Goal: Information Seeking & Learning: Understand process/instructions

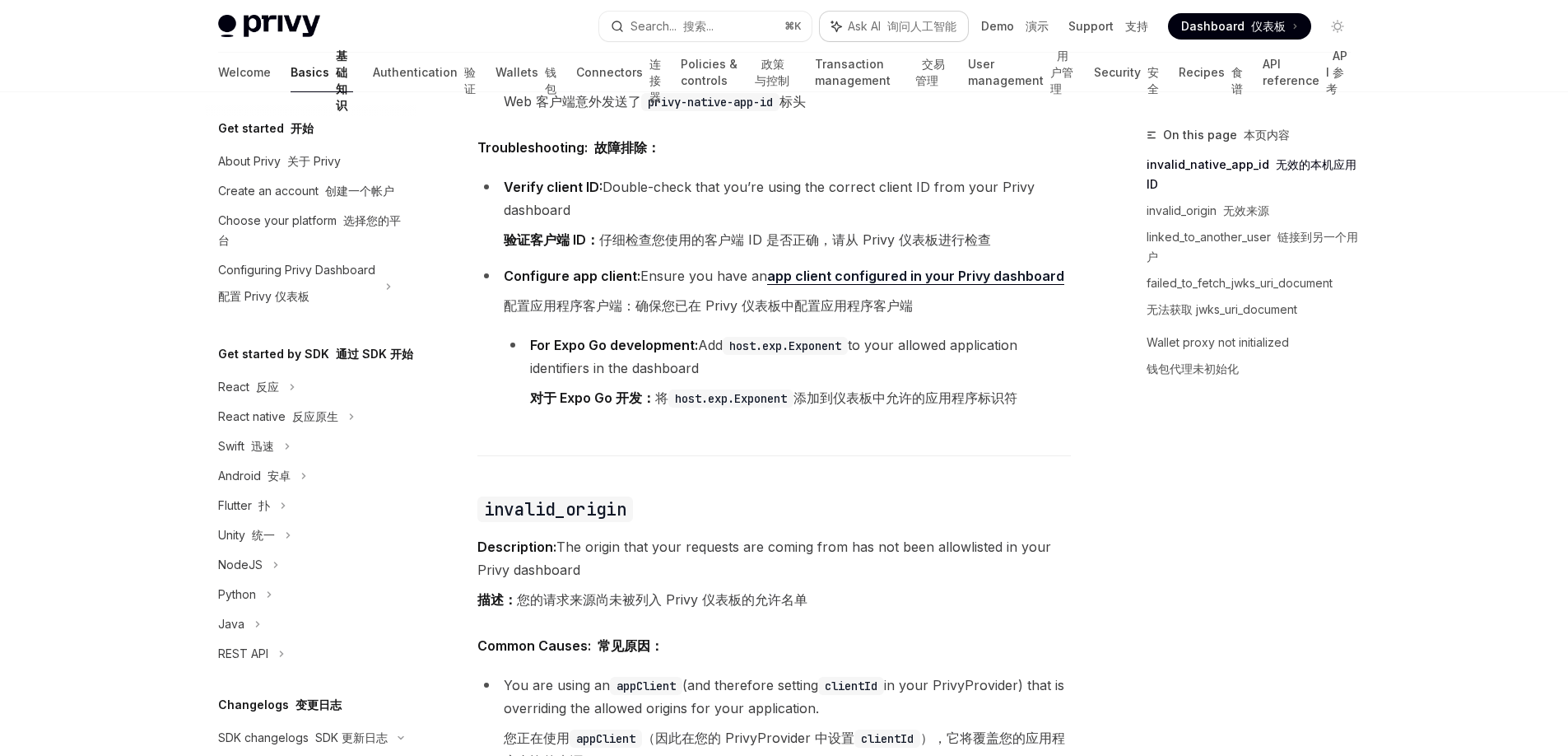
scroll to position [568, 0]
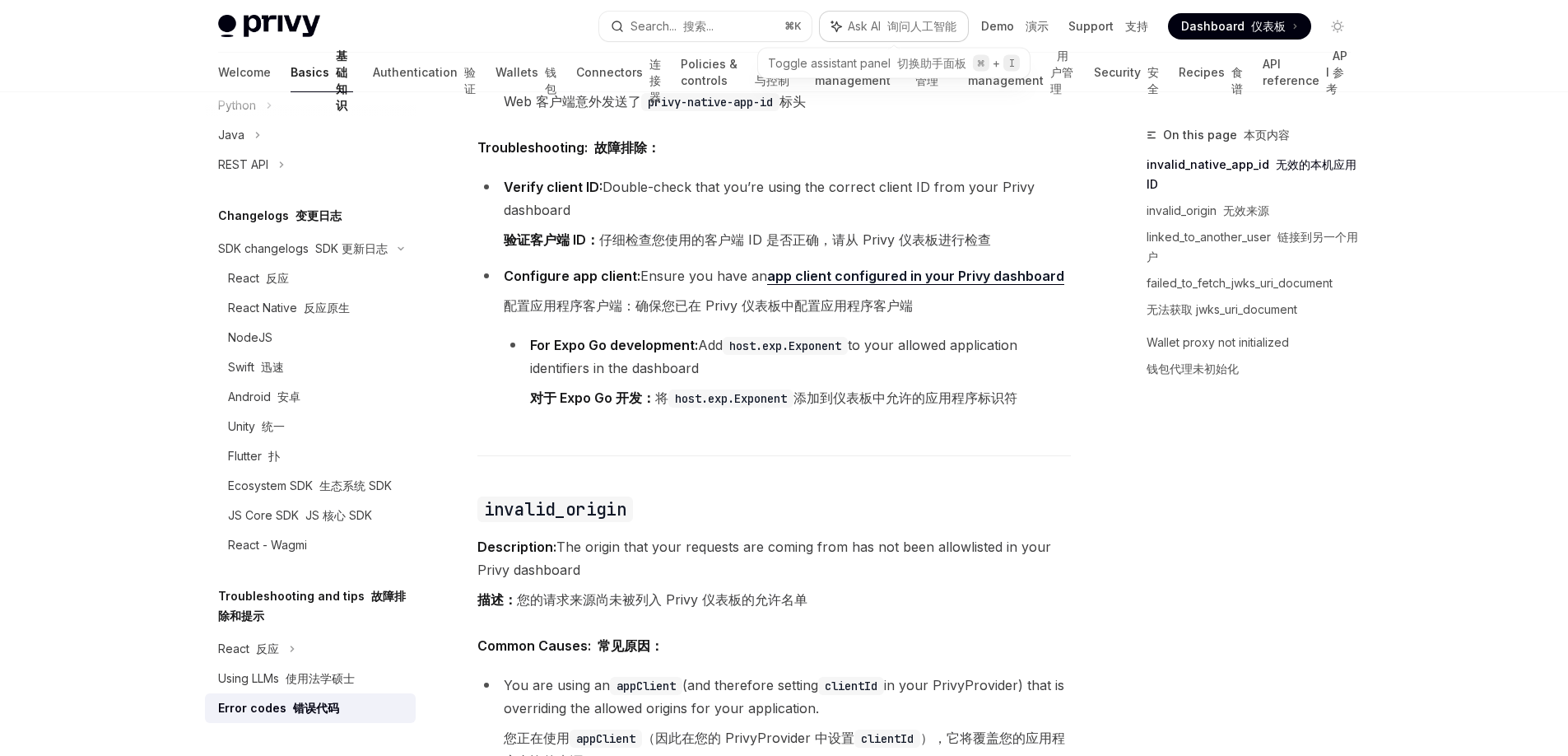
click at [926, 24] on font "询问人工智能" at bounding box center [922, 25] width 69 height 14
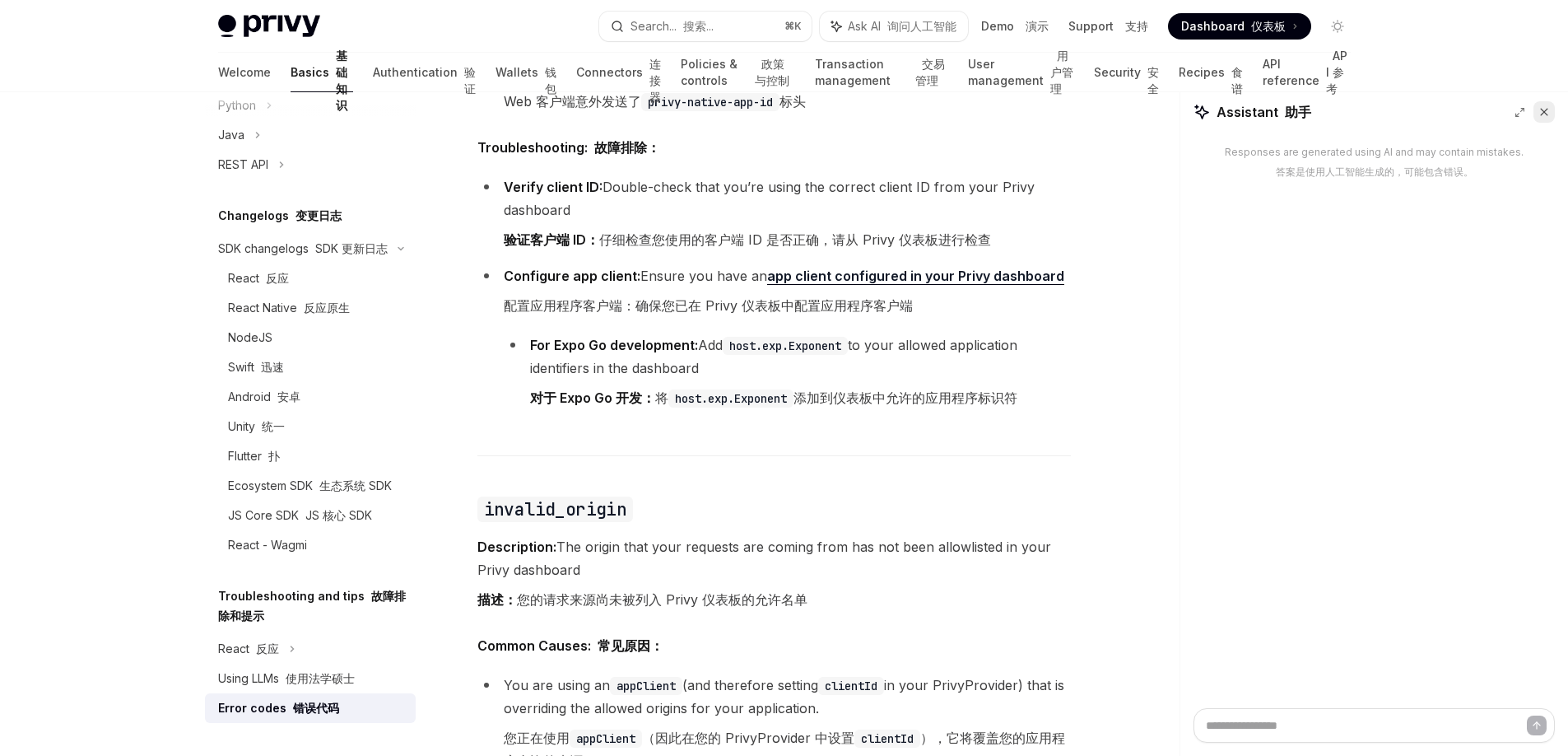
click at [1545, 108] on icon at bounding box center [1544, 112] width 11 height 11
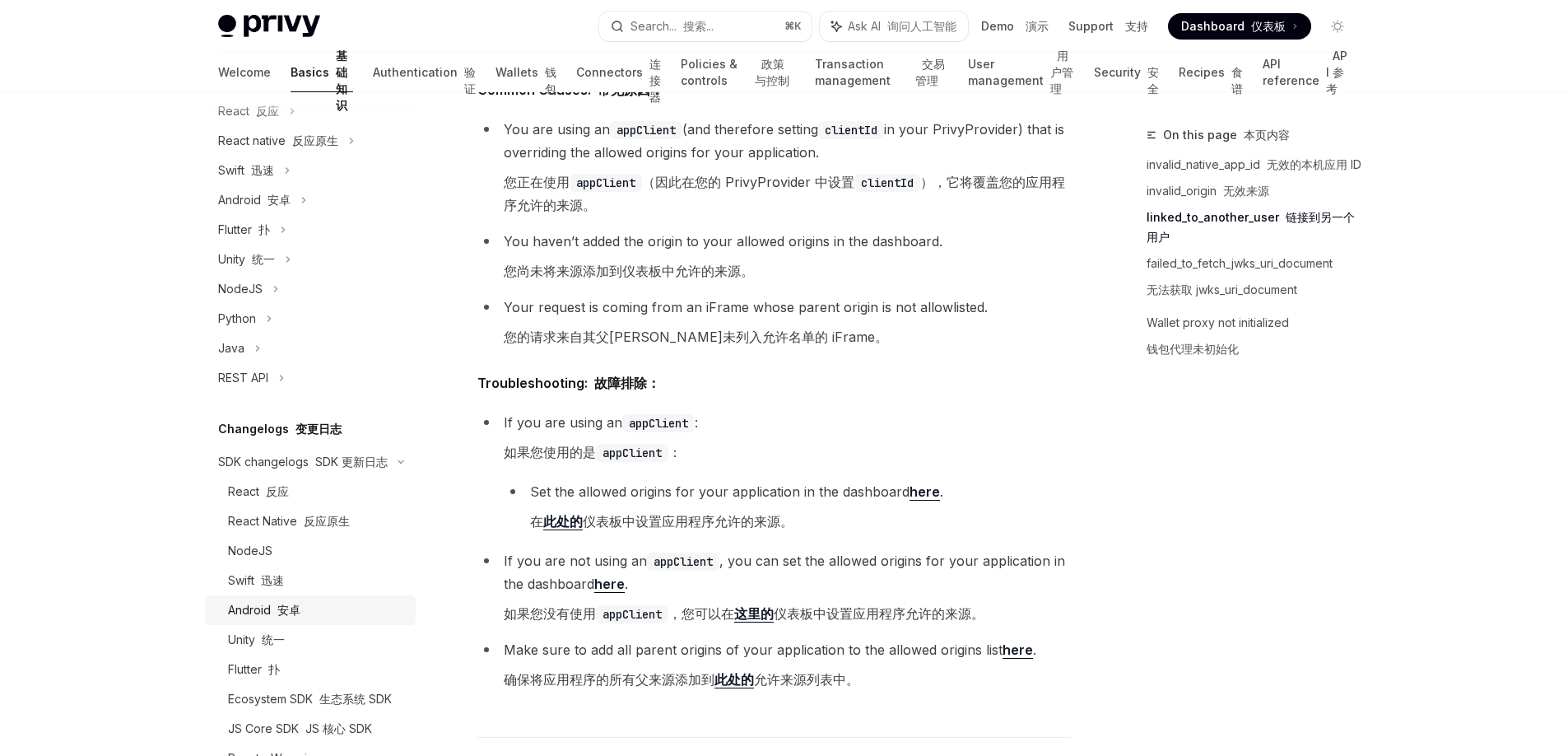
scroll to position [259, 0]
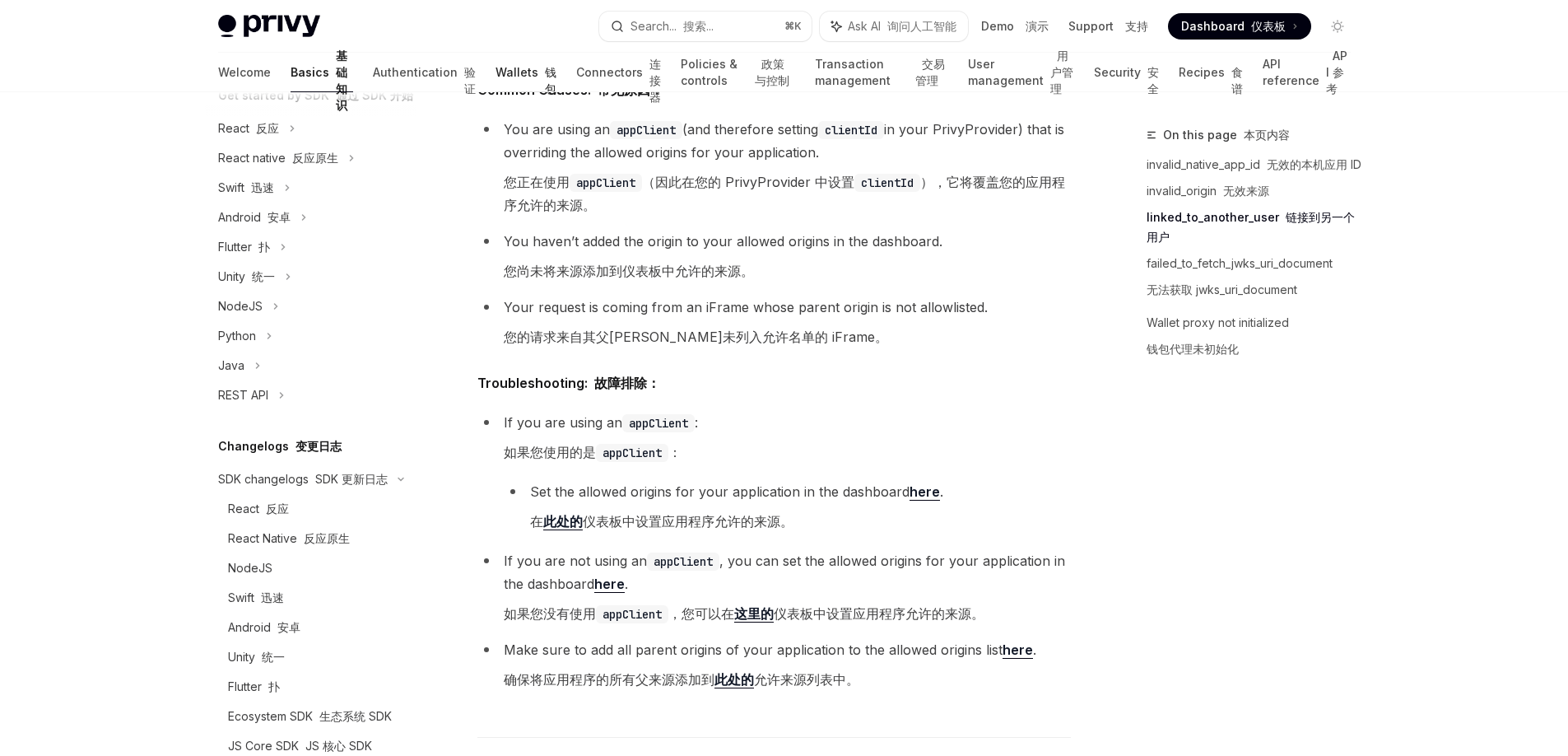
click at [496, 74] on link "Wallets 钱包" at bounding box center [525, 72] width 61 height 39
type textarea "*"
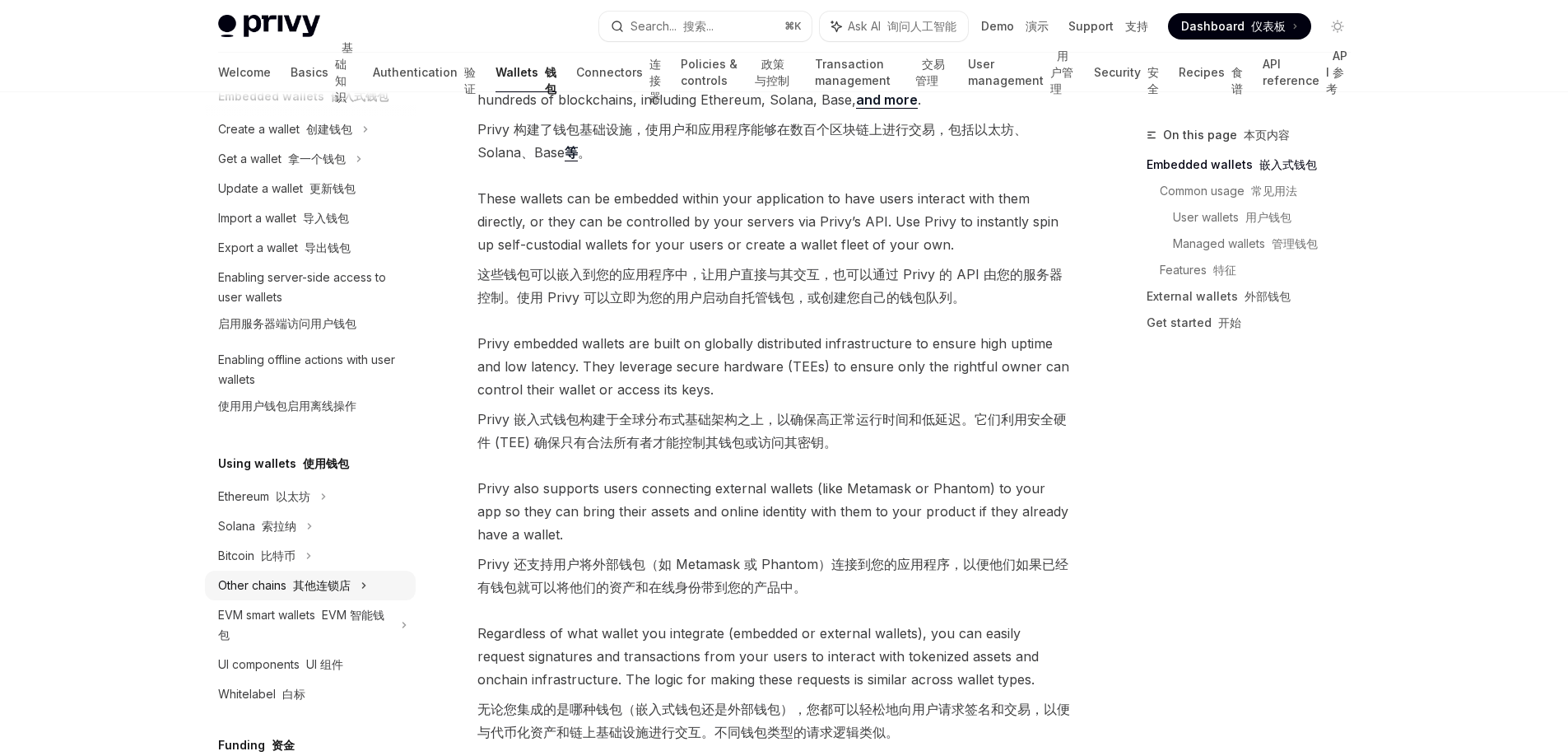
scroll to position [214, 0]
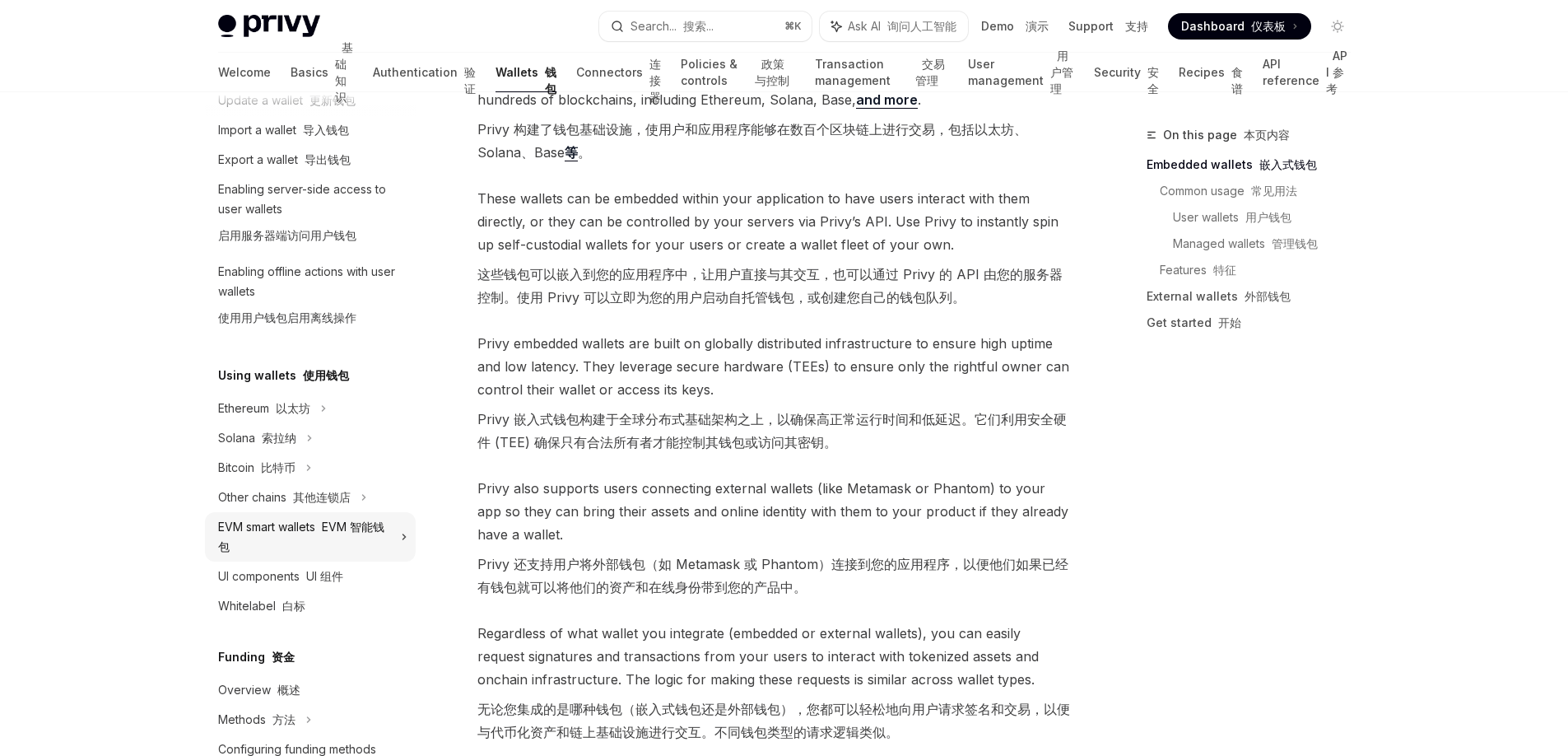
click at [366, 528] on font "EVM 智能钱包" at bounding box center [301, 537] width 166 height 34
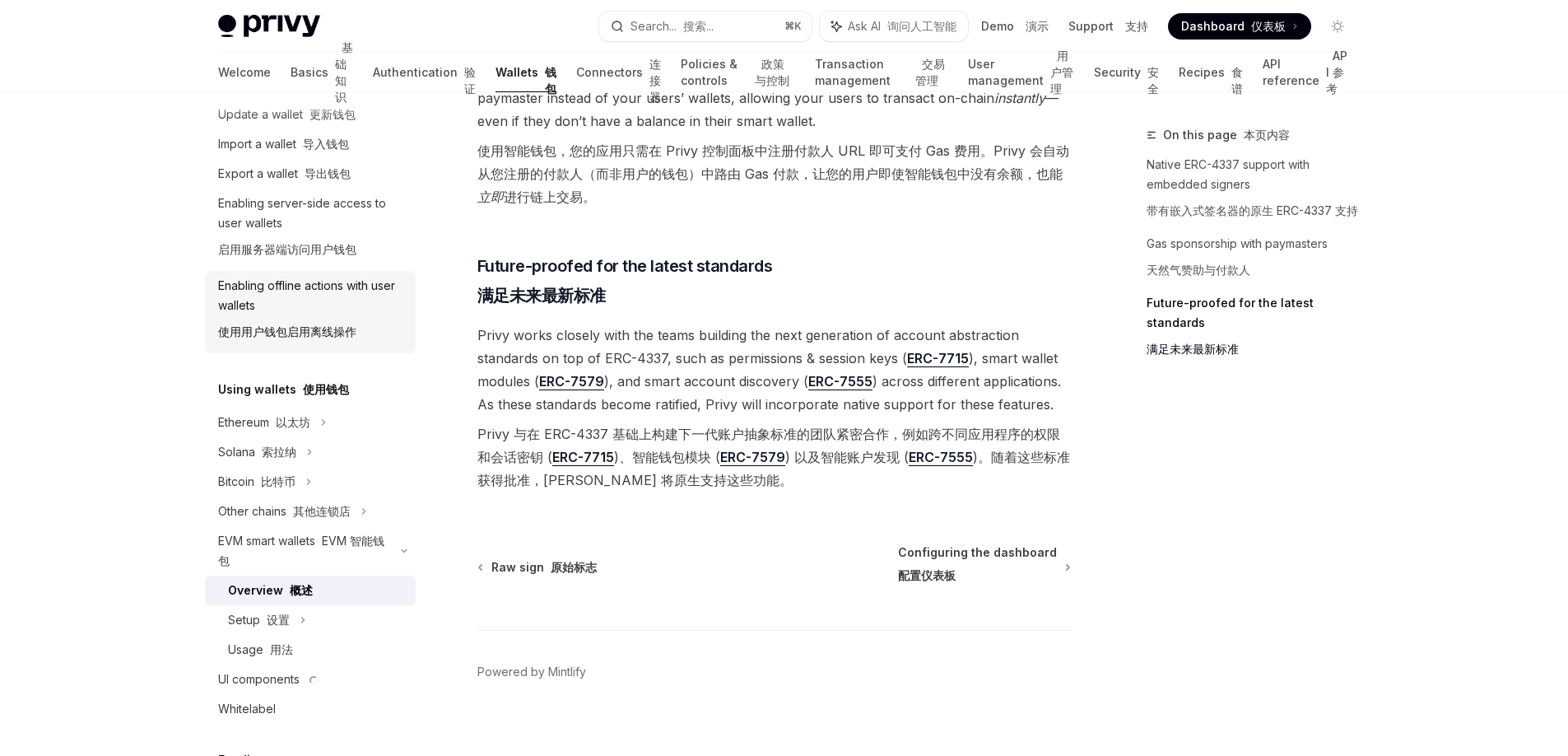
scroll to position [210, 0]
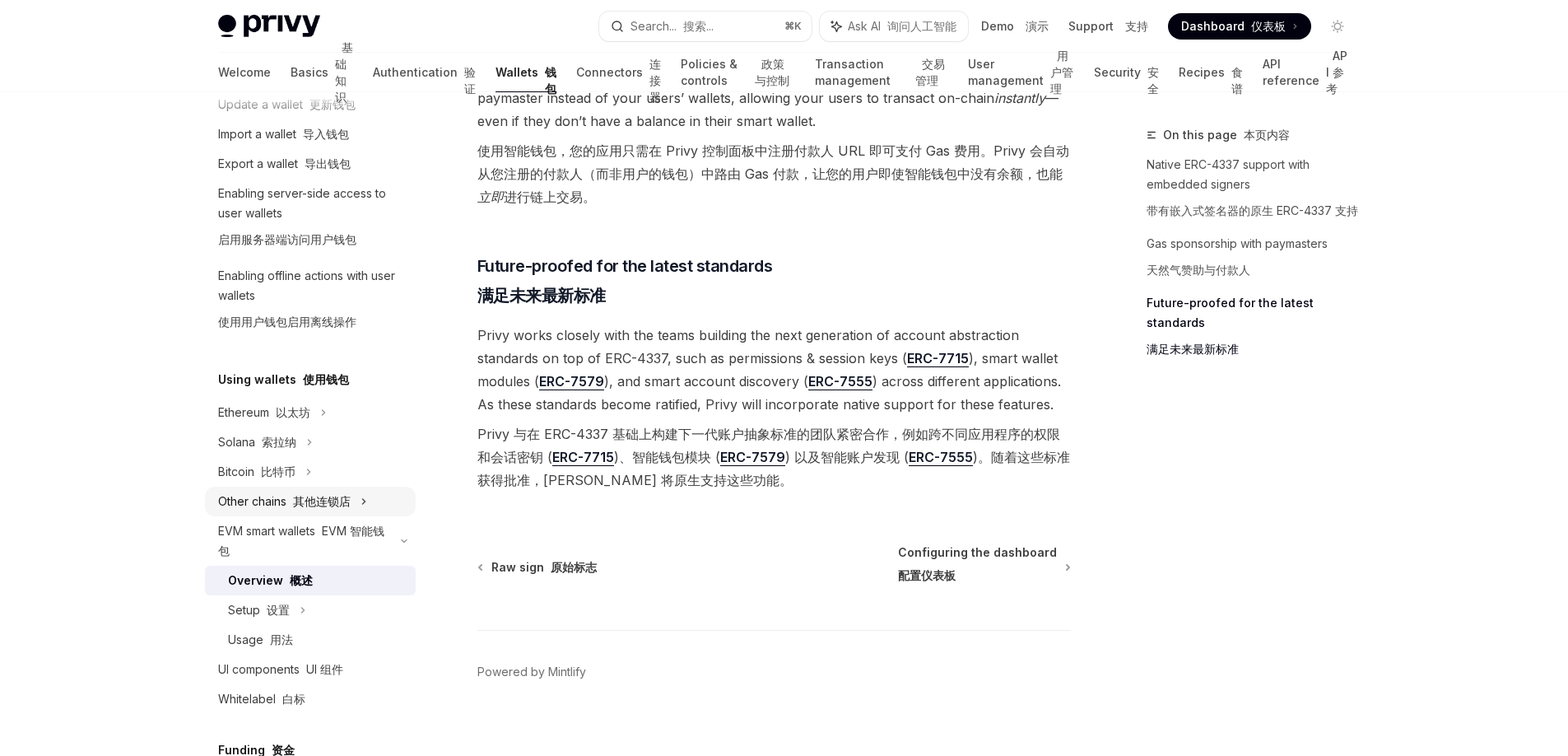
click at [351, 498] on div "Other chains 其他连锁店" at bounding box center [311, 501] width 211 height 30
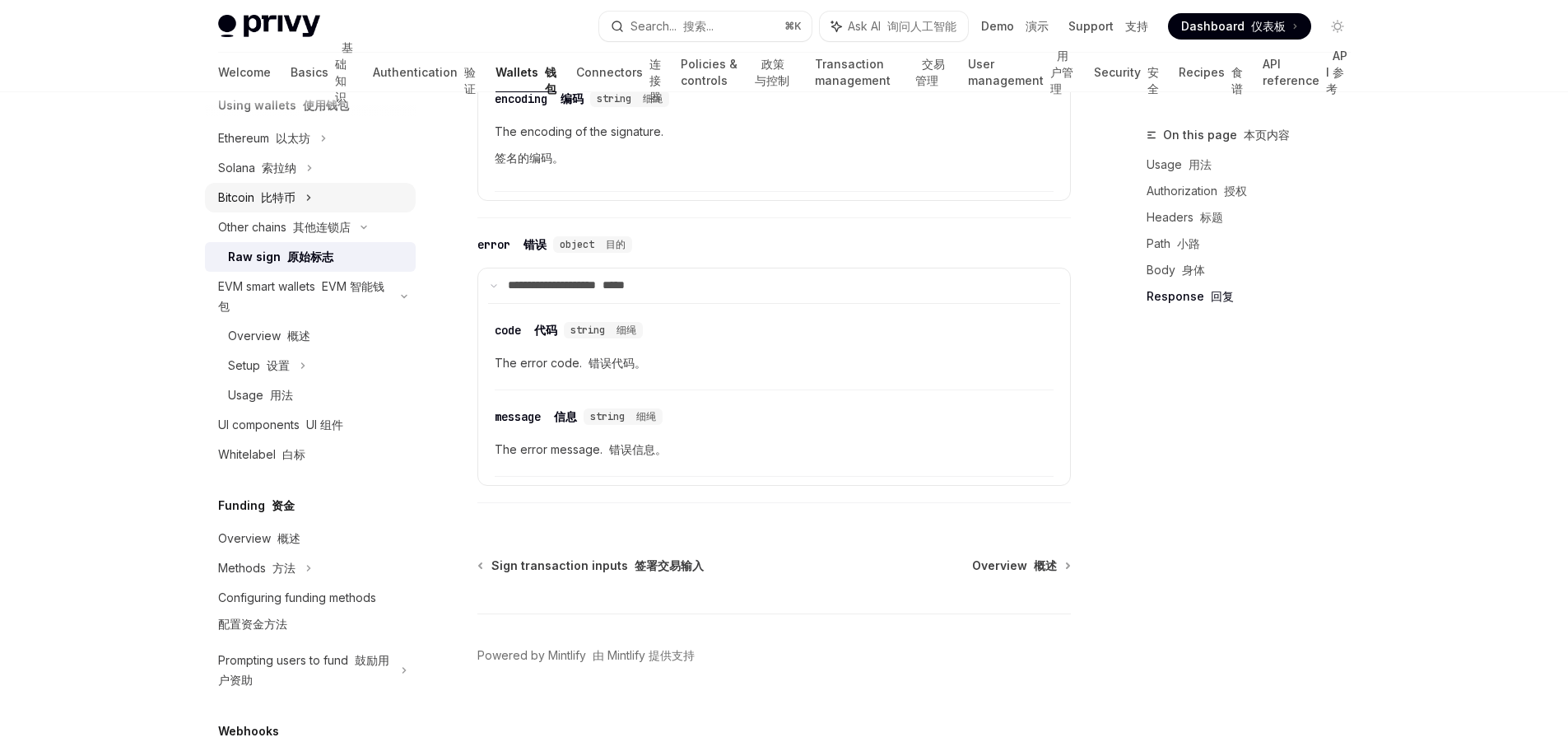
scroll to position [528, 0]
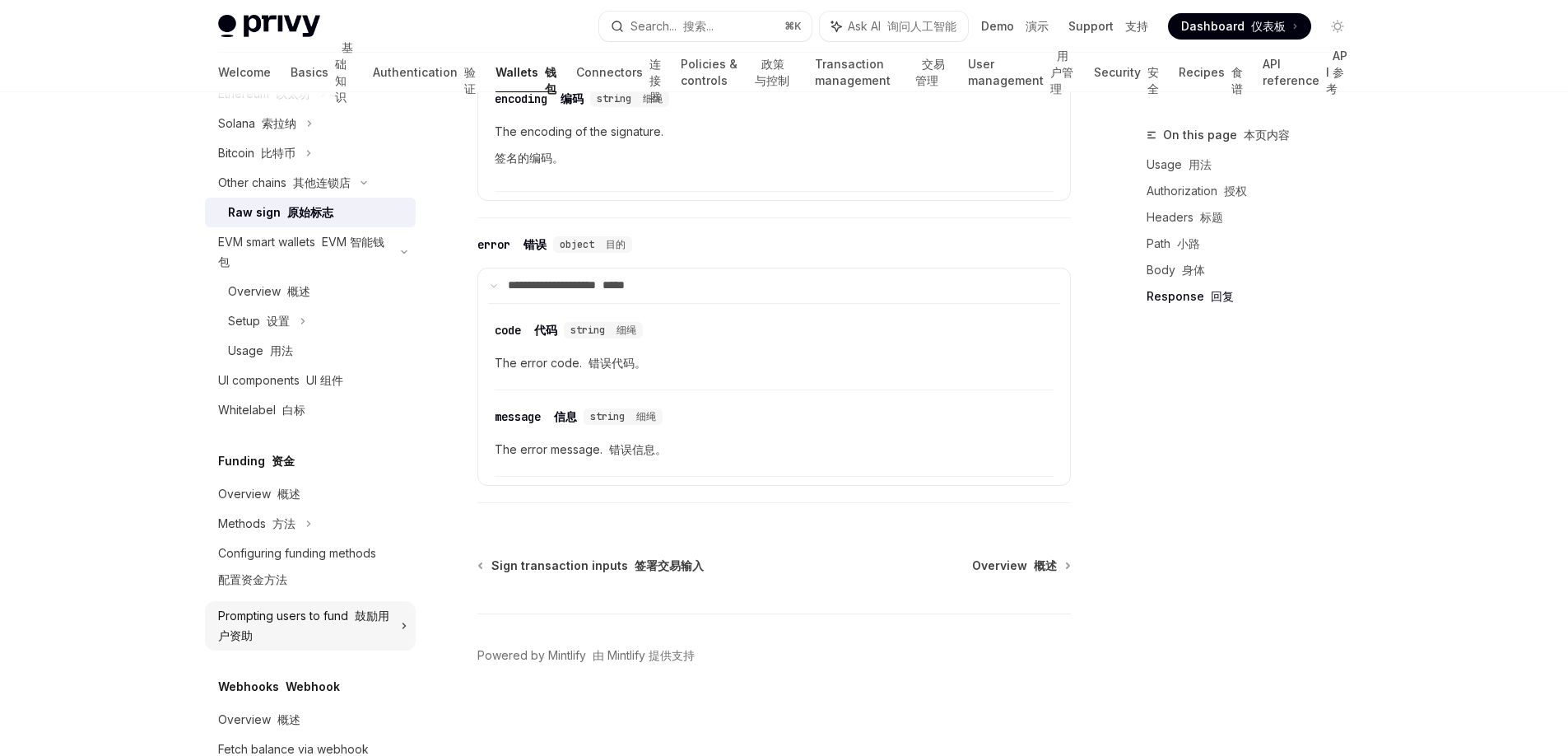
click at [293, 189] on font at bounding box center [289, 182] width 7 height 14
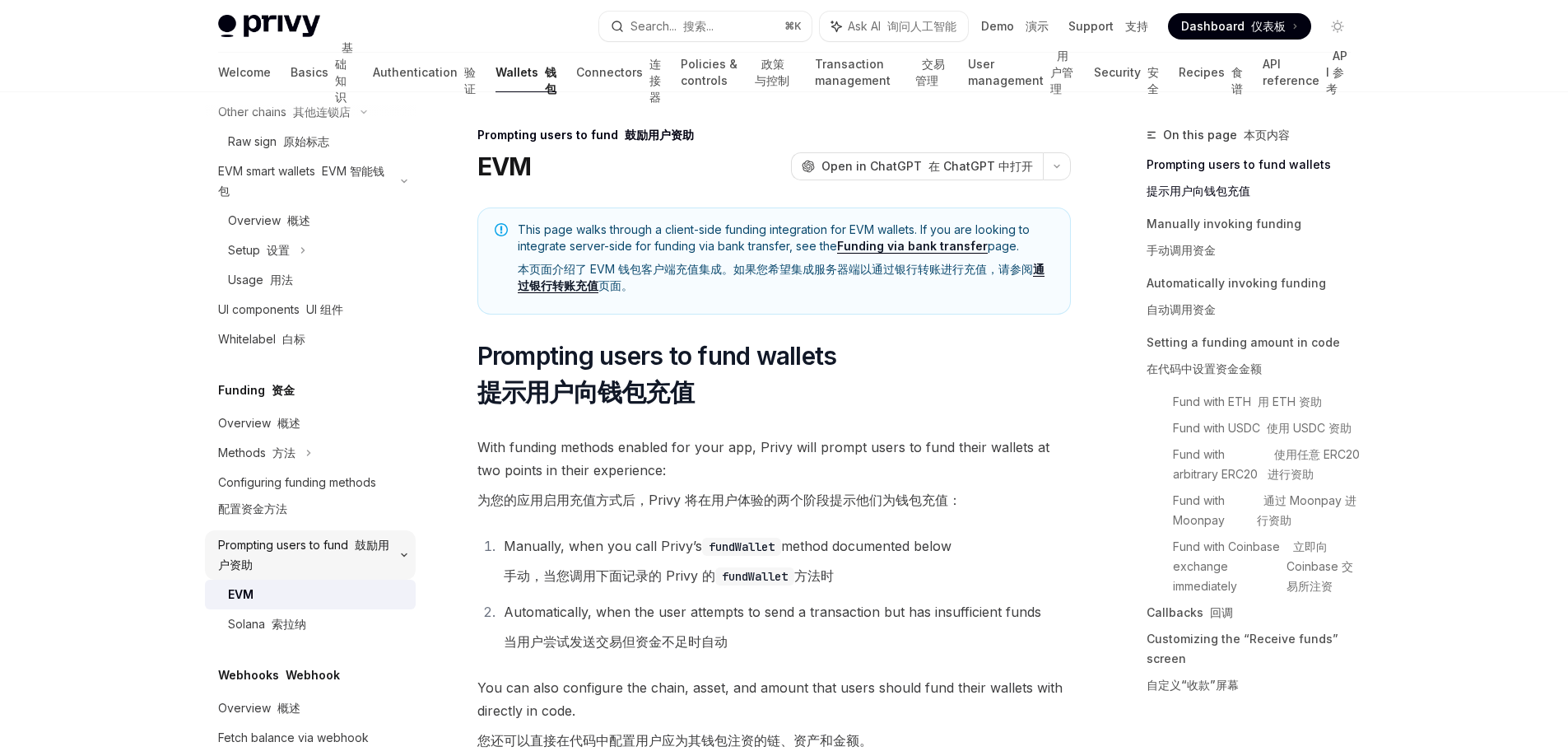
scroll to position [600, 0]
drag, startPoint x: 516, startPoint y: 510, endPoint x: 641, endPoint y: 502, distance: 125.3
click at [641, 502] on font "为您的应用启用充值方式后，Privy 将在用户体验的两个阶段提示他们为钱包充值：" at bounding box center [720, 499] width 484 height 23
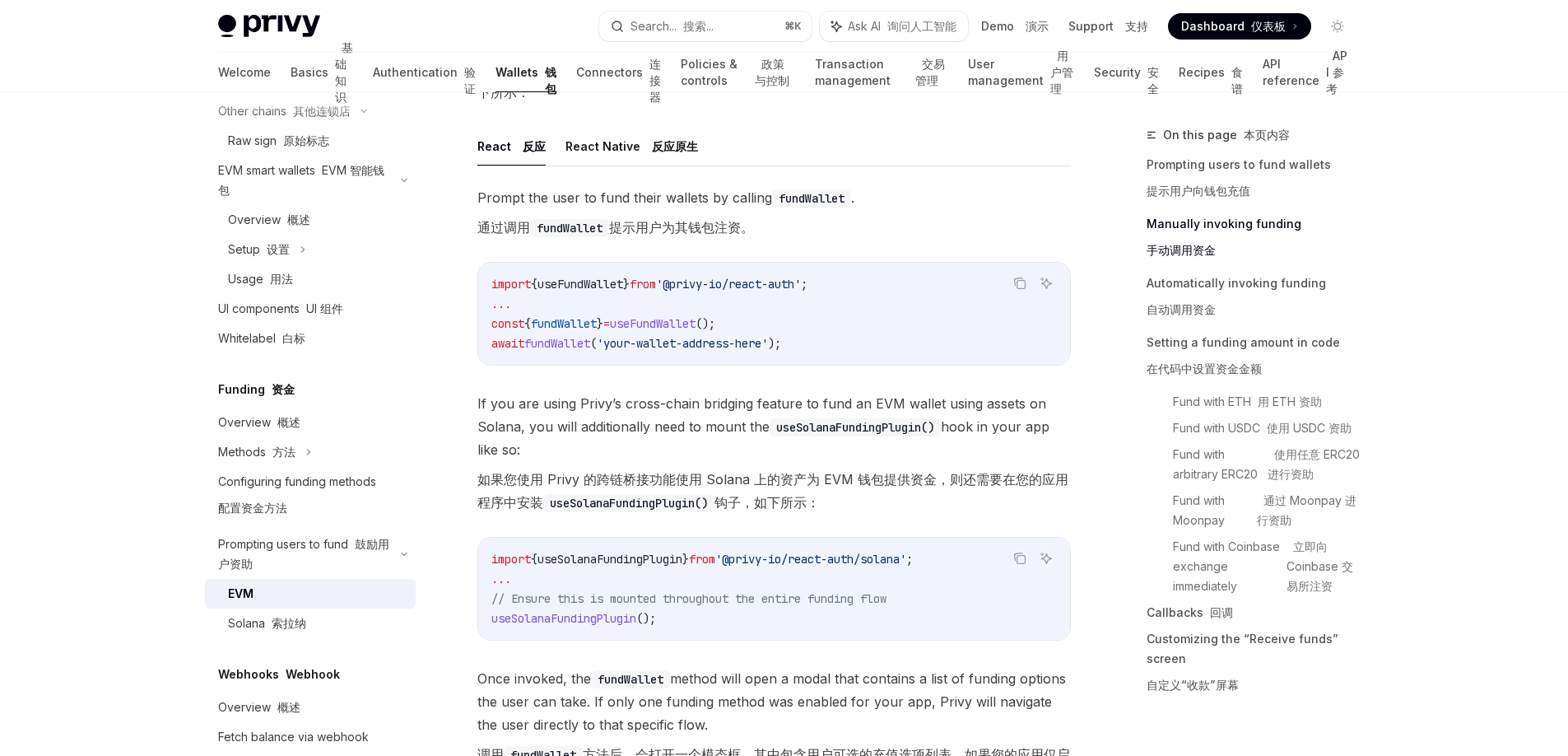
scroll to position [875, 0]
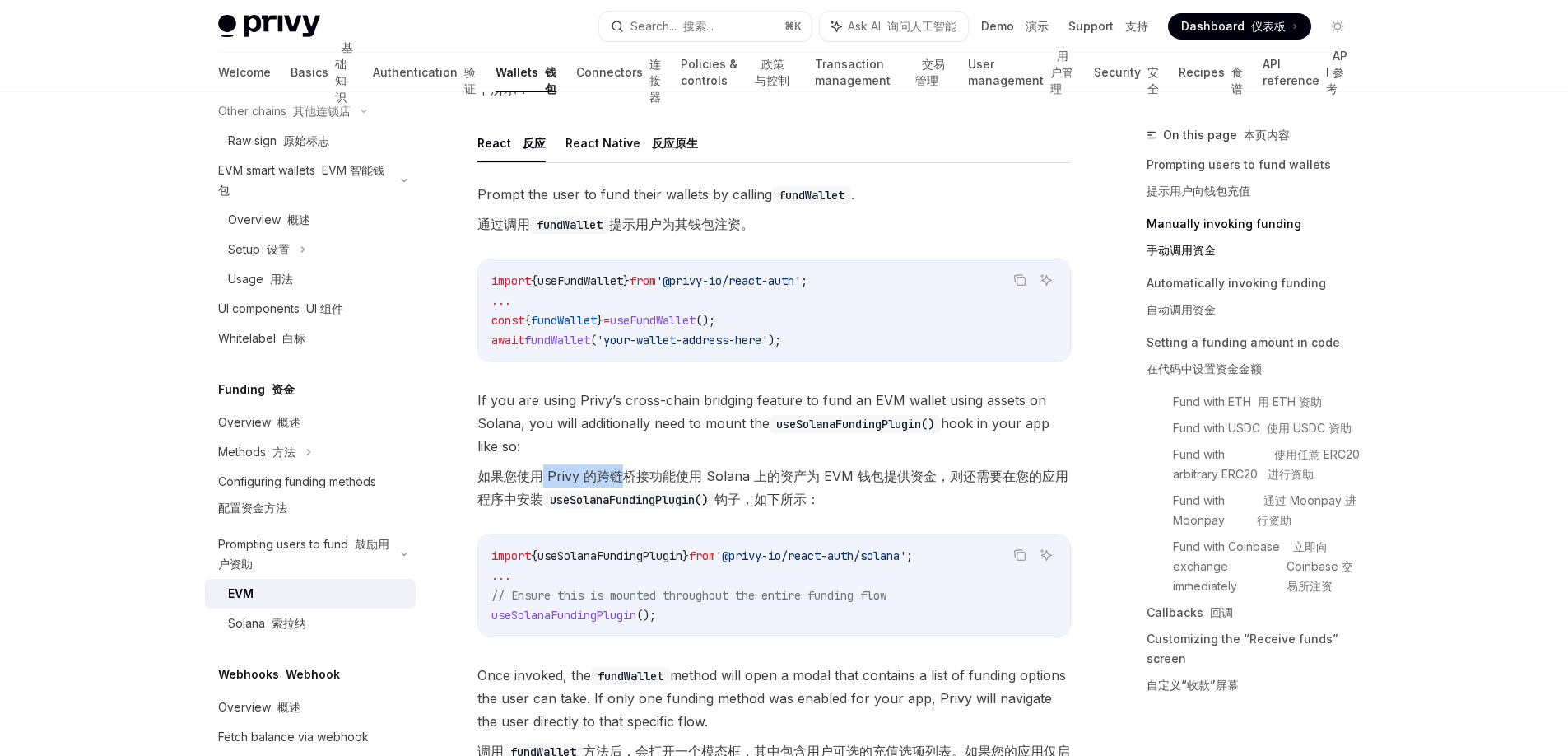
drag, startPoint x: 541, startPoint y: 483, endPoint x: 623, endPoint y: 476, distance: 82.3
click at [623, 476] on font "如果您使用 Privy 的跨链桥接功能使用 Solana 上的资产为 EVM 钱包提供资金，则还需要在您的应用程序中安装 useSolanaFundingPl…" at bounding box center [773, 487] width 591 height 39
click at [679, 472] on font "如果您使用 Privy 的跨链桥接功能使用 Solana 上的资产为 EVM 钱包提供资金，则还需要在您的应用程序中安装 useSolanaFundingPl…" at bounding box center [773, 487] width 591 height 39
drag, startPoint x: 483, startPoint y: 473, endPoint x: 586, endPoint y: 476, distance: 103.0
click at [586, 476] on font "如果您使用 Privy 的跨链桥接功能使用 Solana 上的资产为 EVM 钱包提供资金，则还需要在您的应用程序中安装 useSolanaFundingPl…" at bounding box center [773, 487] width 591 height 39
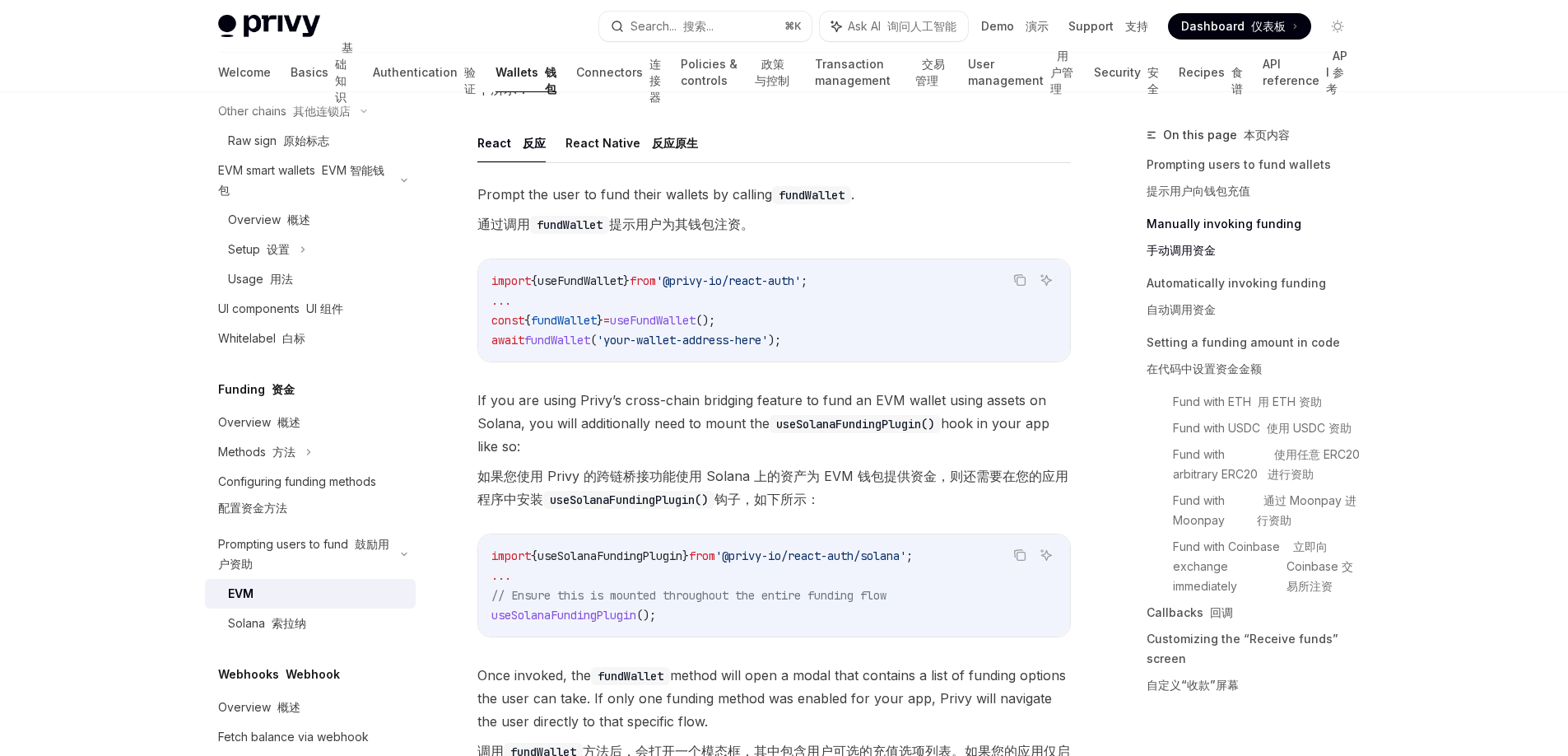
click at [571, 483] on font "如果您使用 Privy 的跨链桥接功能使用 Solana 上的资产为 EVM 钱包提供资金，则还需要在您的应用程序中安装 useSolanaFundingPl…" at bounding box center [773, 487] width 591 height 39
drag, startPoint x: 571, startPoint y: 483, endPoint x: 675, endPoint y: 476, distance: 104.2
click at [675, 476] on font "如果您使用 Privy 的跨链桥接功能使用 Solana 上的资产为 EVM 钱包提供资金，则还需要在您的应用程序中安装 useSolanaFundingPl…" at bounding box center [773, 487] width 591 height 39
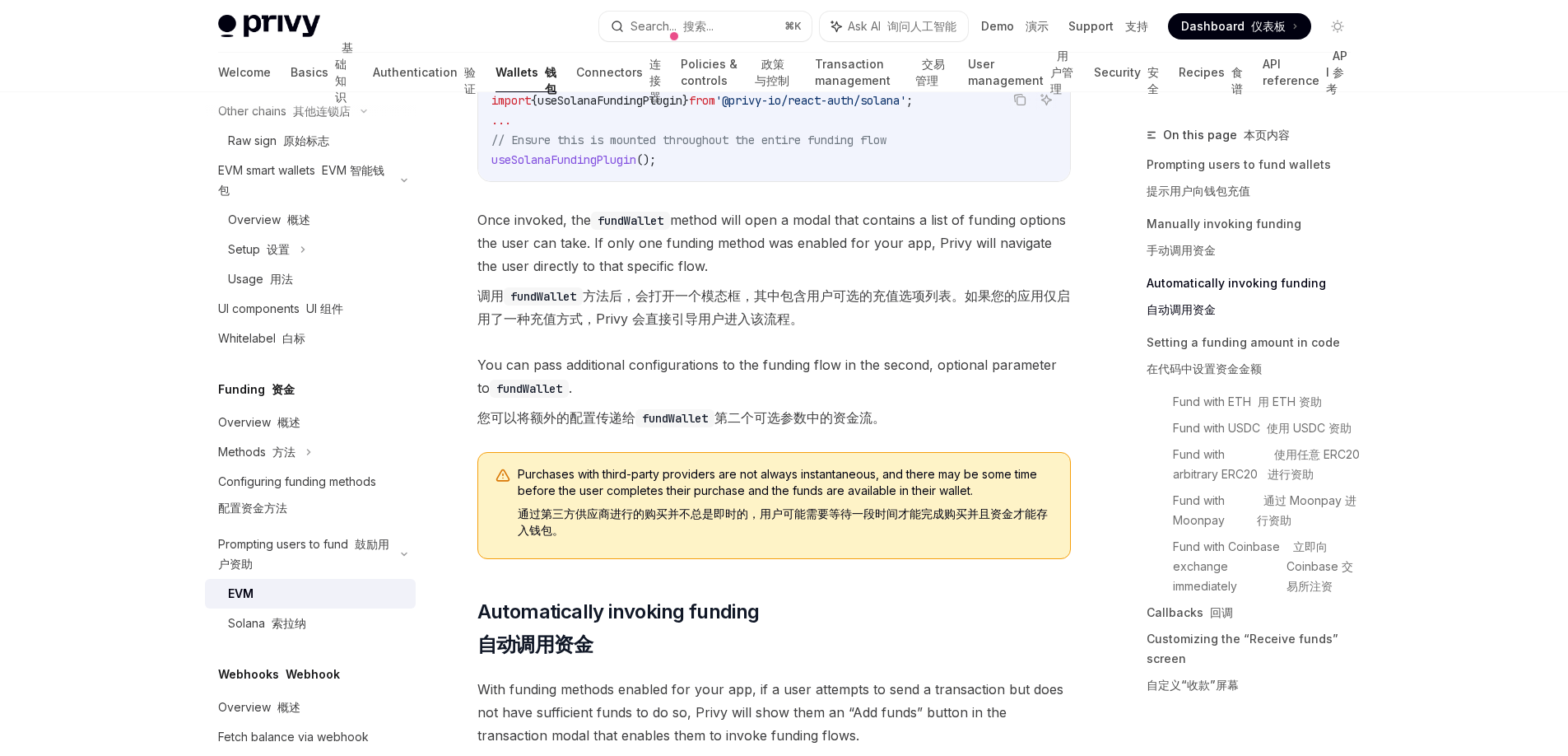
scroll to position [1370, 0]
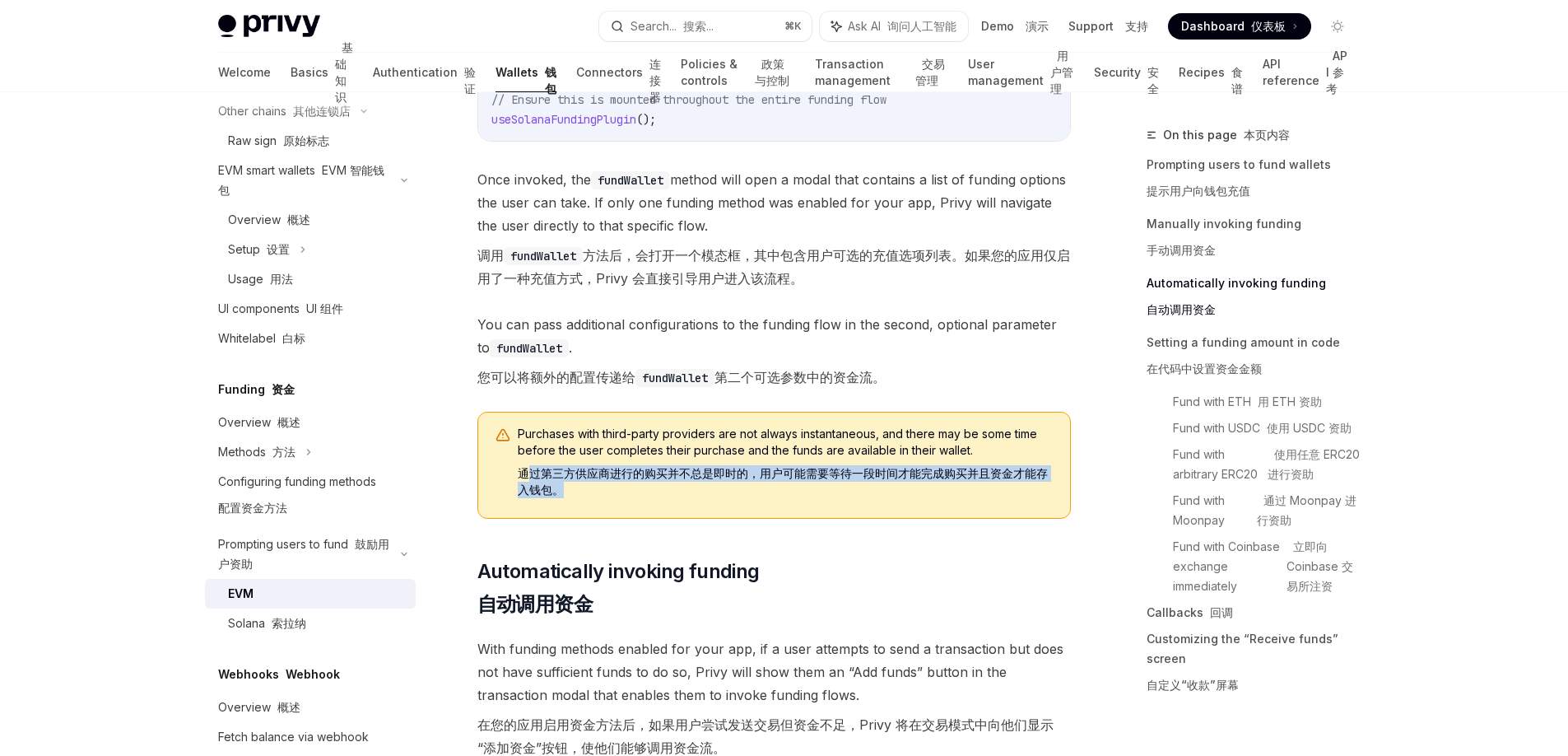
drag, startPoint x: 530, startPoint y: 478, endPoint x: 636, endPoint y: 482, distance: 106.1
click at [636, 482] on font "通过第三方供应商进行的购买并不总是即时的，用户可能需要等待一段时间才能完成购买并且资金才能存入钱包。" at bounding box center [786, 481] width 536 height 33
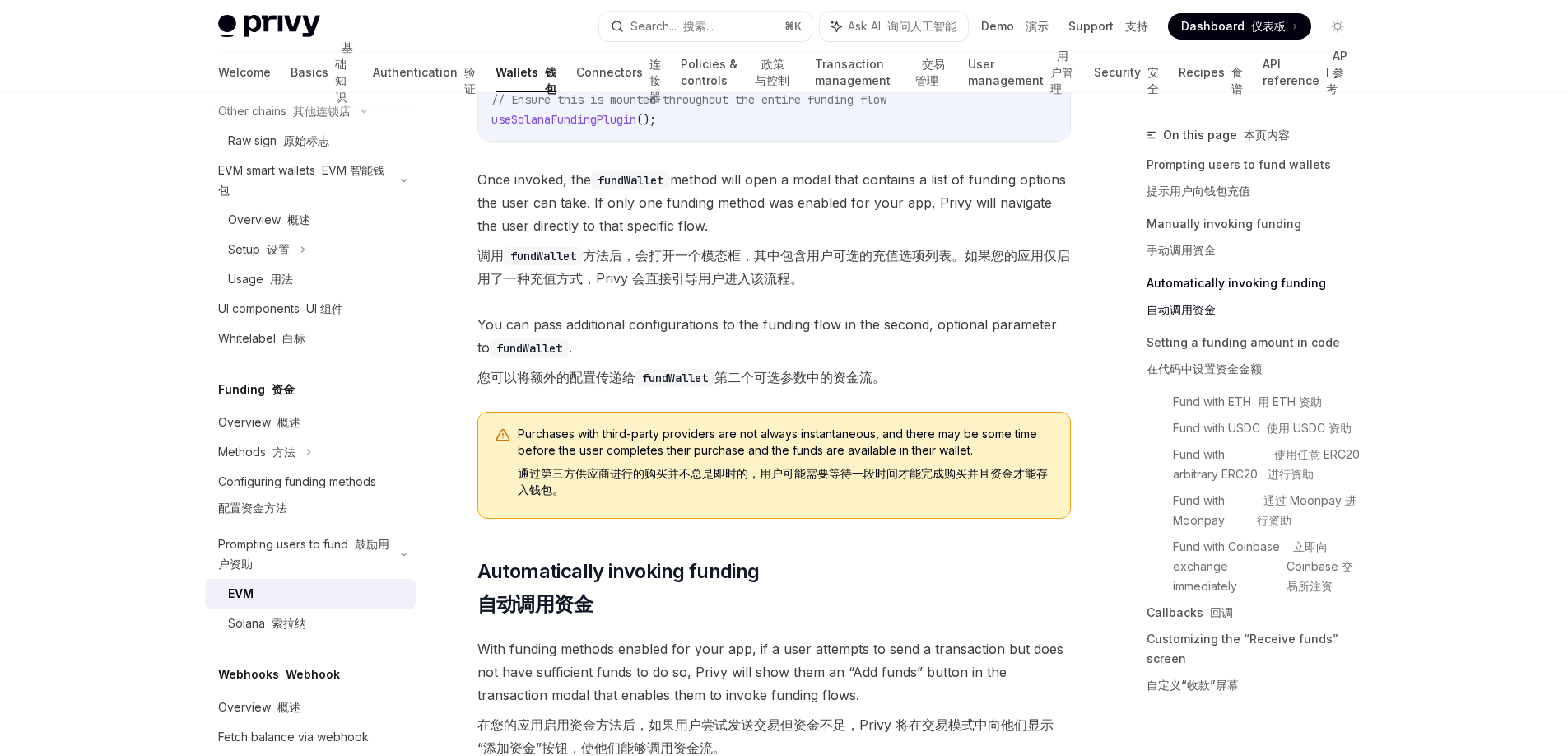
click at [582, 501] on span "Purchases with third-party providers are not always instantaneous, and there ma…" at bounding box center [786, 465] width 536 height 79
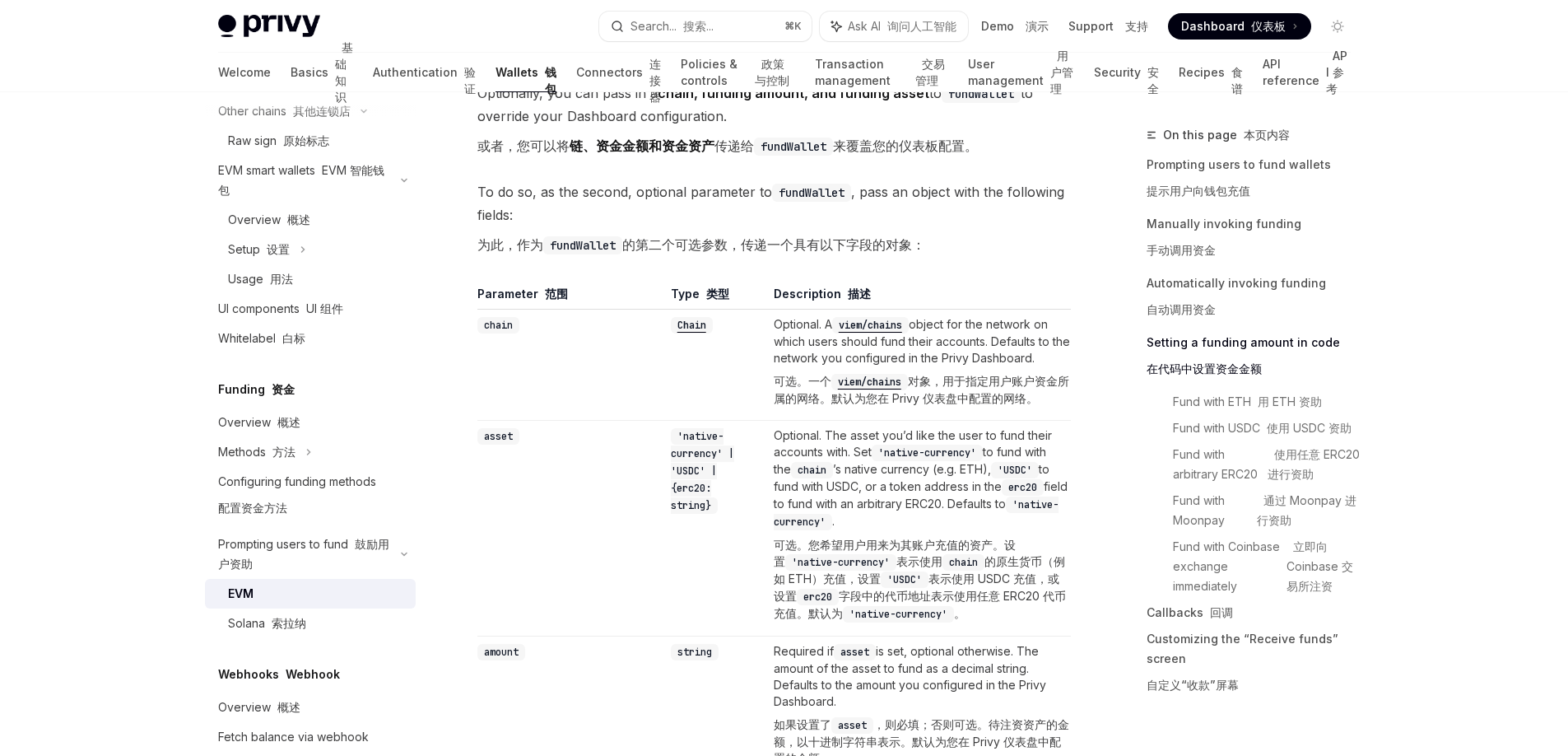
scroll to position [2181, 0]
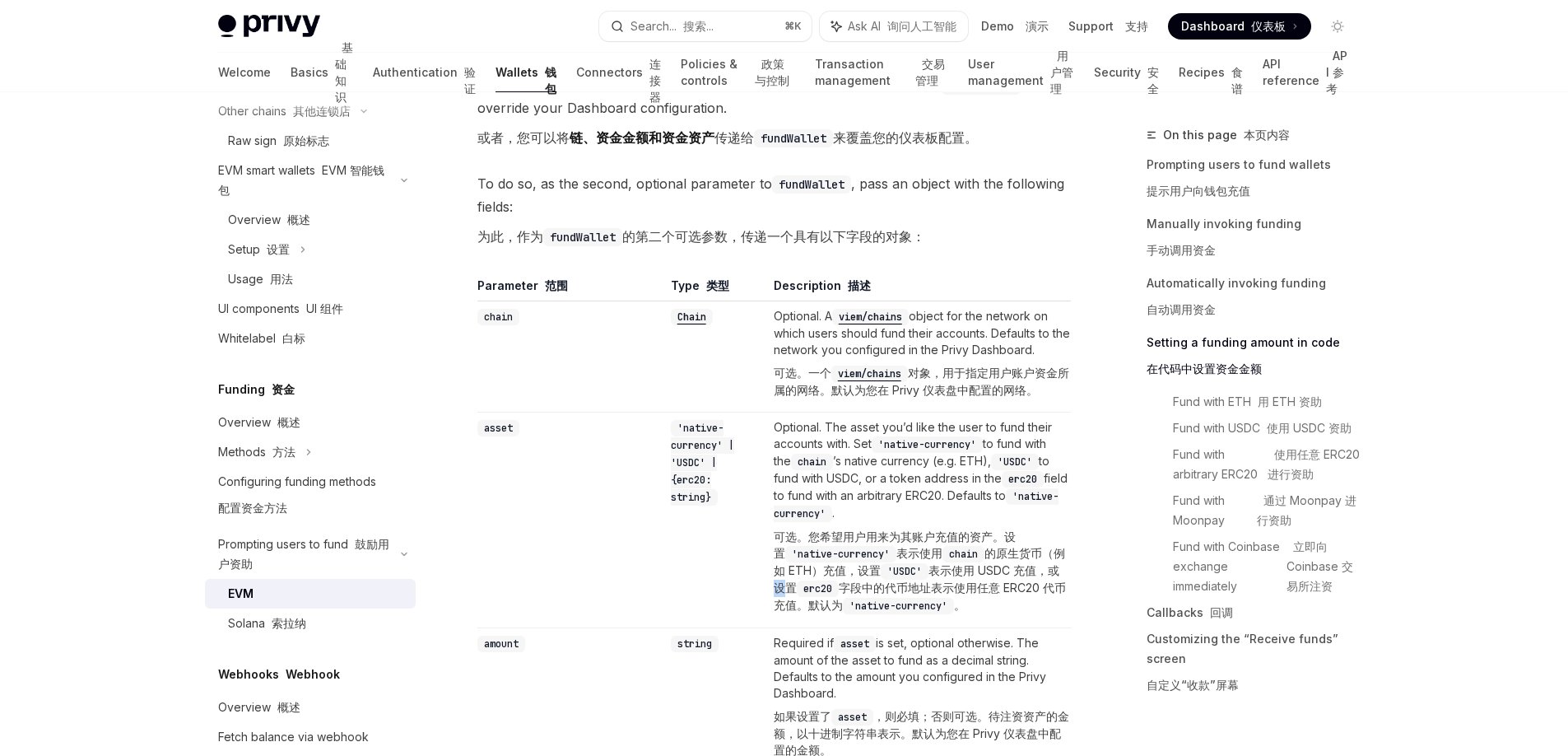
drag, startPoint x: 807, startPoint y: 609, endPoint x: 823, endPoint y: 609, distance: 16.0
click at [823, 609] on font "可选。您希望用户用来为其账户充值的资产。设置 'native-currency' 表示使用 chain 的原生货币（例如 ETH）充值，设置 'USDC' 表…" at bounding box center [919, 570] width 292 height 82
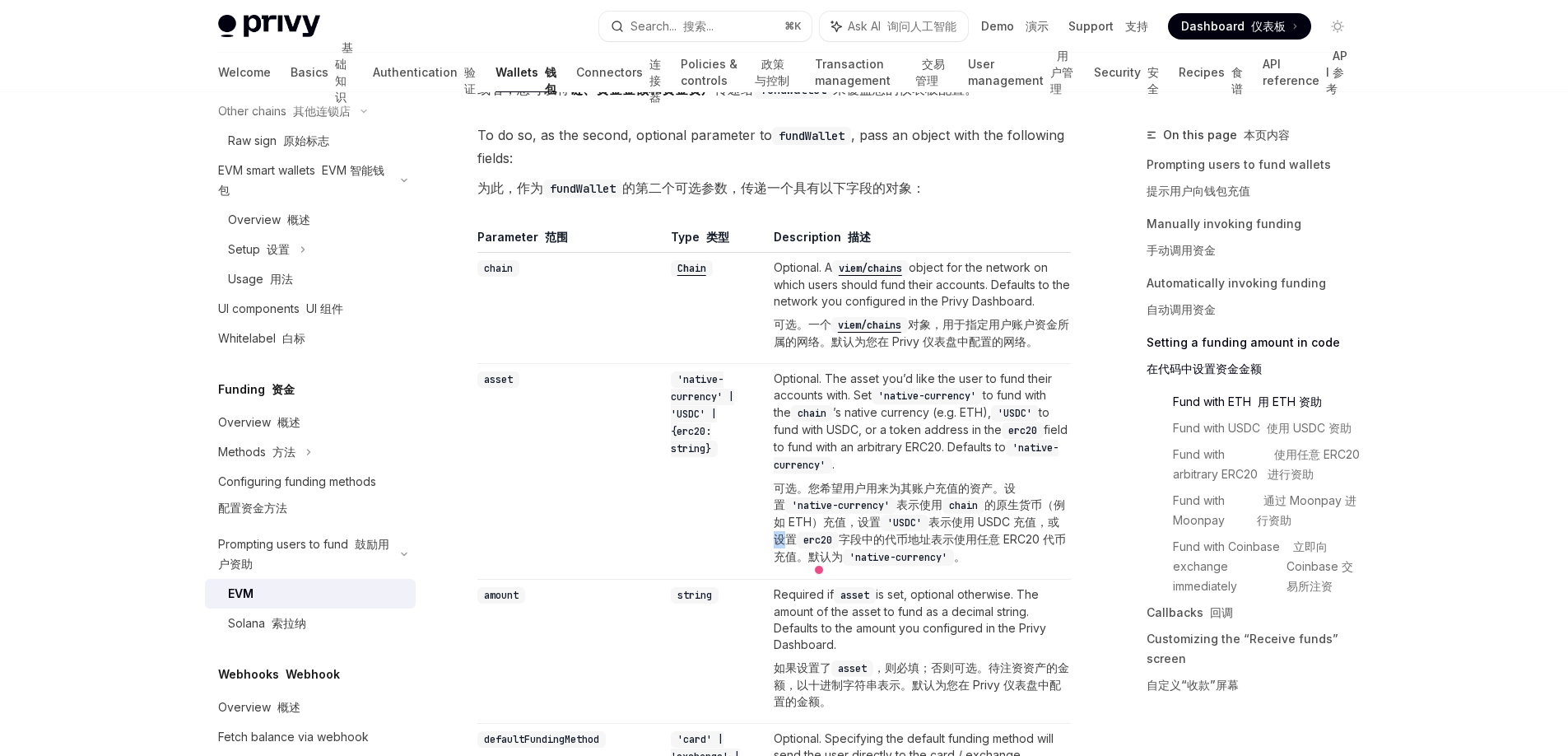
scroll to position [2280, 0]
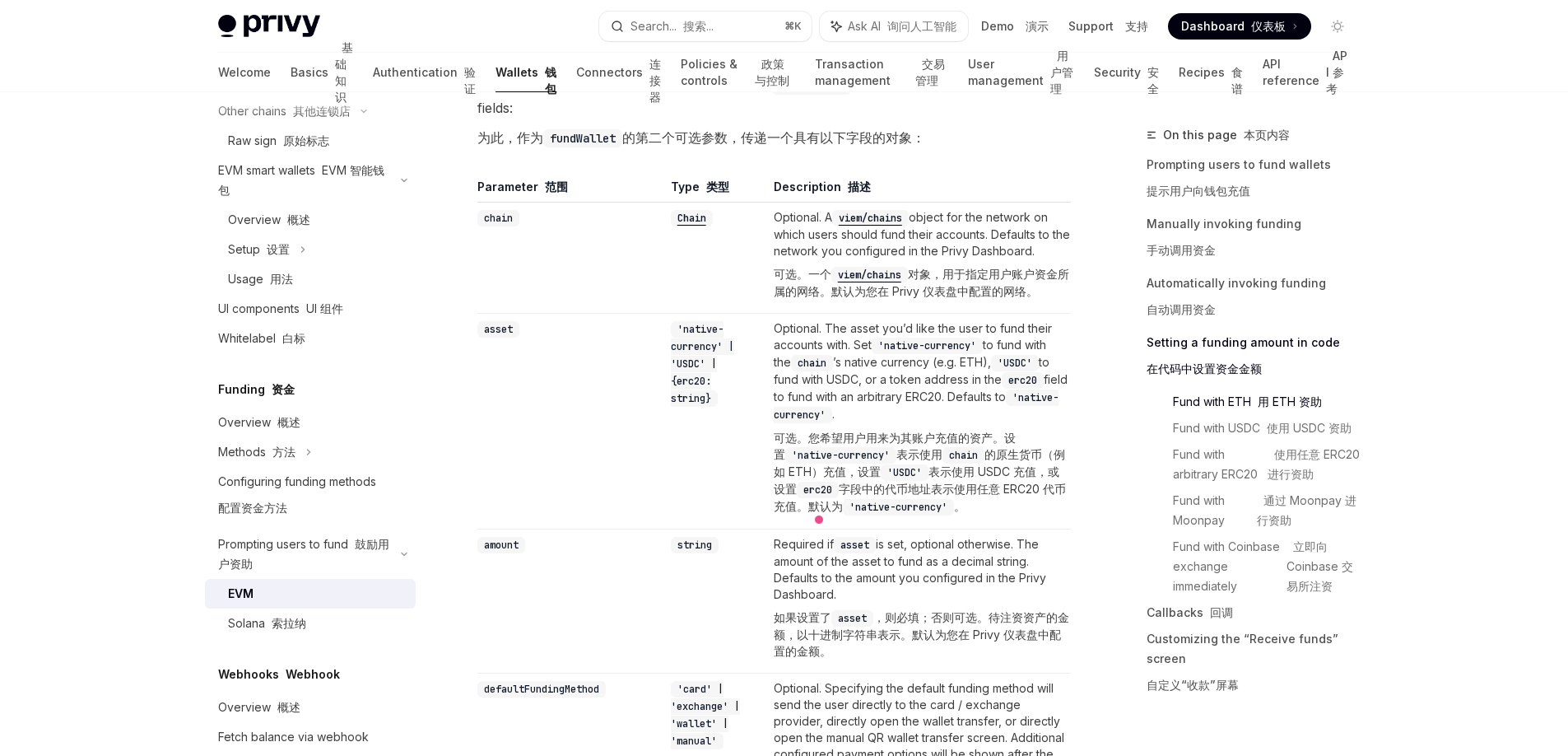
click at [810, 528] on td "Optional. The asset you’d like the user to fund their accounts with. Set 'nativ…" at bounding box center [918, 420] width 303 height 216
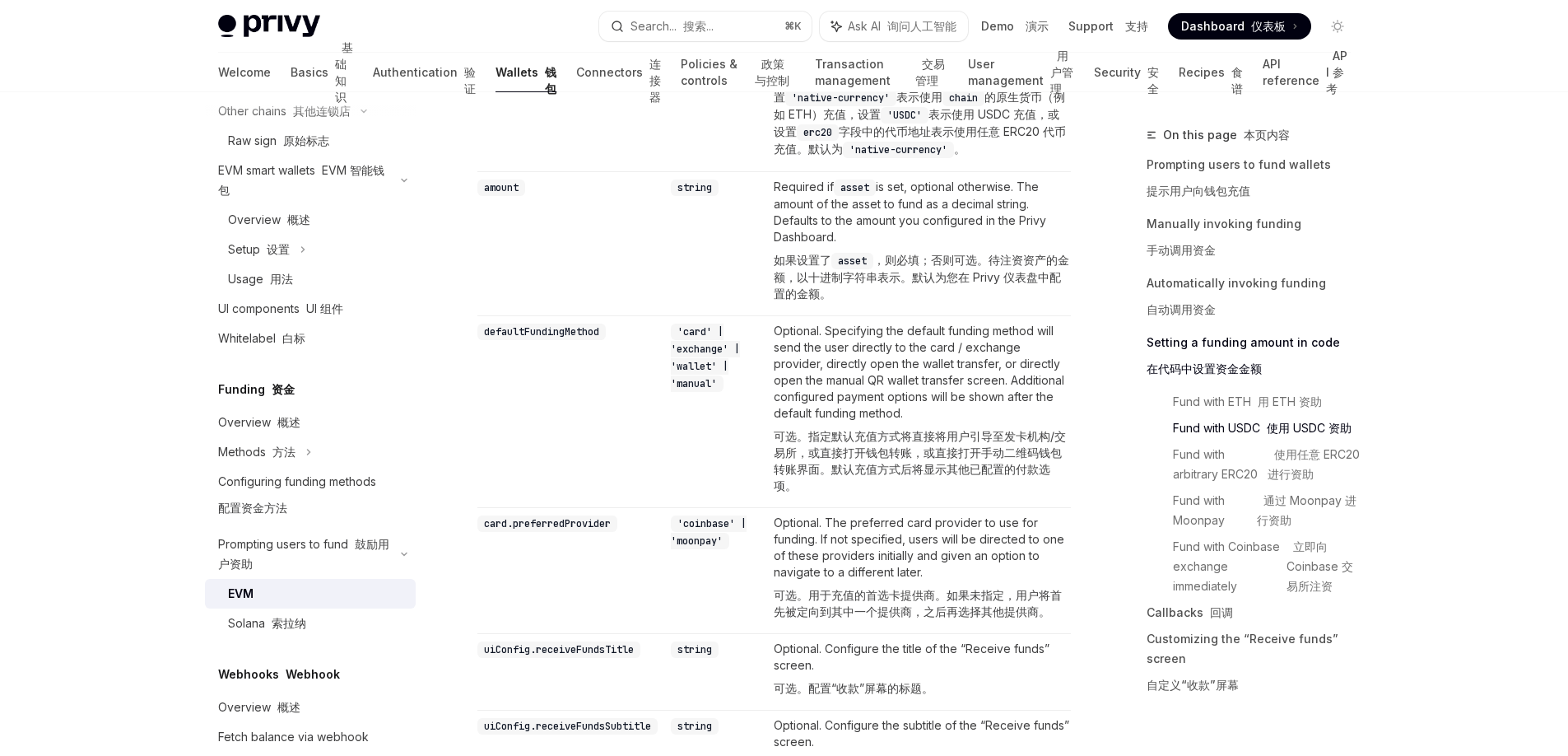
scroll to position [2680, 0]
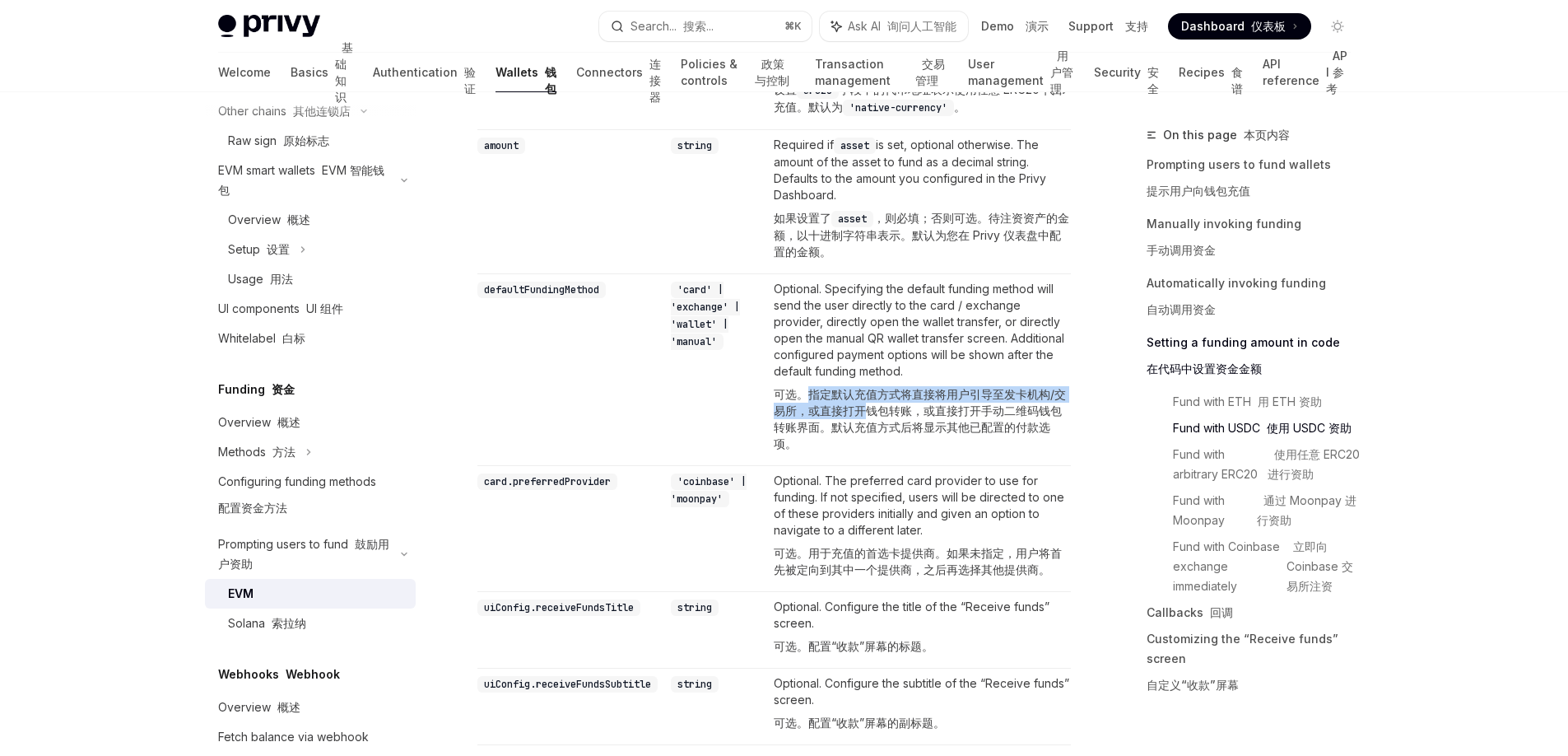
drag, startPoint x: 819, startPoint y: 412, endPoint x: 885, endPoint y: 418, distance: 66.3
click at [885, 418] on font "可选。指定默认充值方式将直接将用户引导至发卡机构/交易所，或直接打开钱包转账，或直接打开手动二维码钱包转账界面。默认充值方式后将显示其他已配置的付款选项。" at bounding box center [919, 419] width 292 height 63
click at [918, 415] on font "可选。指定默认充值方式将直接将用户引导至发卡机构/交易所，或直接打开钱包转账，或直接打开手动二维码钱包转账界面。默认充值方式后将显示其他已配置的付款选项。" at bounding box center [919, 419] width 292 height 63
drag, startPoint x: 808, startPoint y: 429, endPoint x: 900, endPoint y: 430, distance: 92.0
click at [900, 430] on font "可选。指定默认充值方式将直接将用户引导至发卡机构/交易所，或直接打开钱包转账，或直接打开手动二维码钱包转账界面。默认充值方式后将显示其他已配置的付款选项。" at bounding box center [919, 419] width 292 height 63
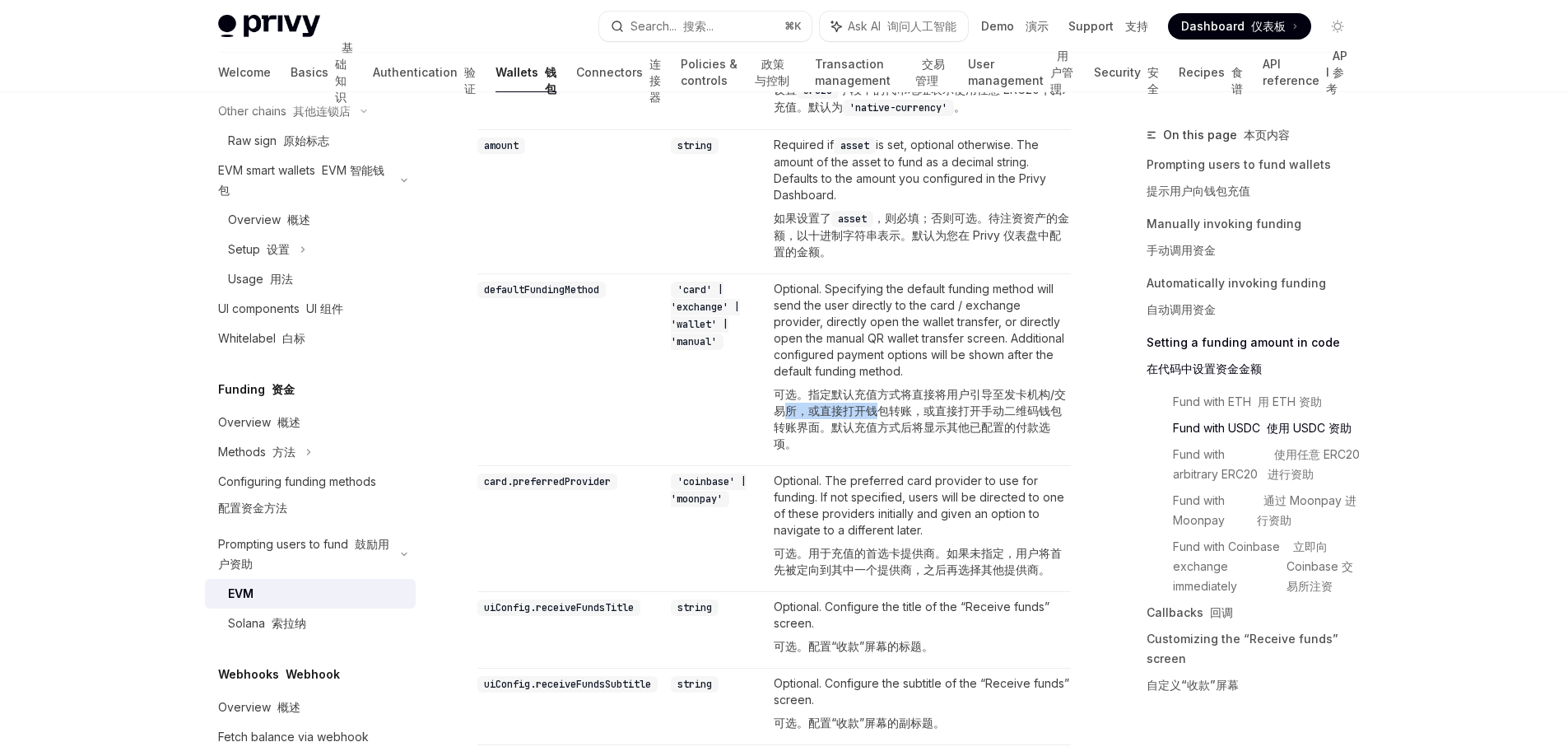
click at [806, 432] on font "可选。指定默认充值方式将直接将用户引导至发卡机构/交易所，或直接打开钱包转账，或直接打开手动二维码钱包转账界面。默认充值方式后将显示其他已配置的付款选项。" at bounding box center [919, 419] width 292 height 63
drag, startPoint x: 791, startPoint y: 441, endPoint x: 942, endPoint y: 445, distance: 151.1
click at [942, 445] on font "可选。指定默认充值方式将直接将用户引导至发卡机构/交易所，或直接打开钱包转账，或直接打开手动二维码钱包转账界面。默认充值方式后将显示其他已配置的付款选项。" at bounding box center [919, 419] width 292 height 63
click at [852, 447] on font "可选。指定默认充值方式将直接将用户引导至发卡机构/交易所，或直接打开钱包转账，或直接打开手动二维码钱包转账界面。默认充值方式后将显示其他已配置的付款选项。" at bounding box center [919, 419] width 292 height 63
click at [701, 306] on code "'card' | 'exchange' | 'wallet' | 'manual'" at bounding box center [706, 315] width 69 height 68
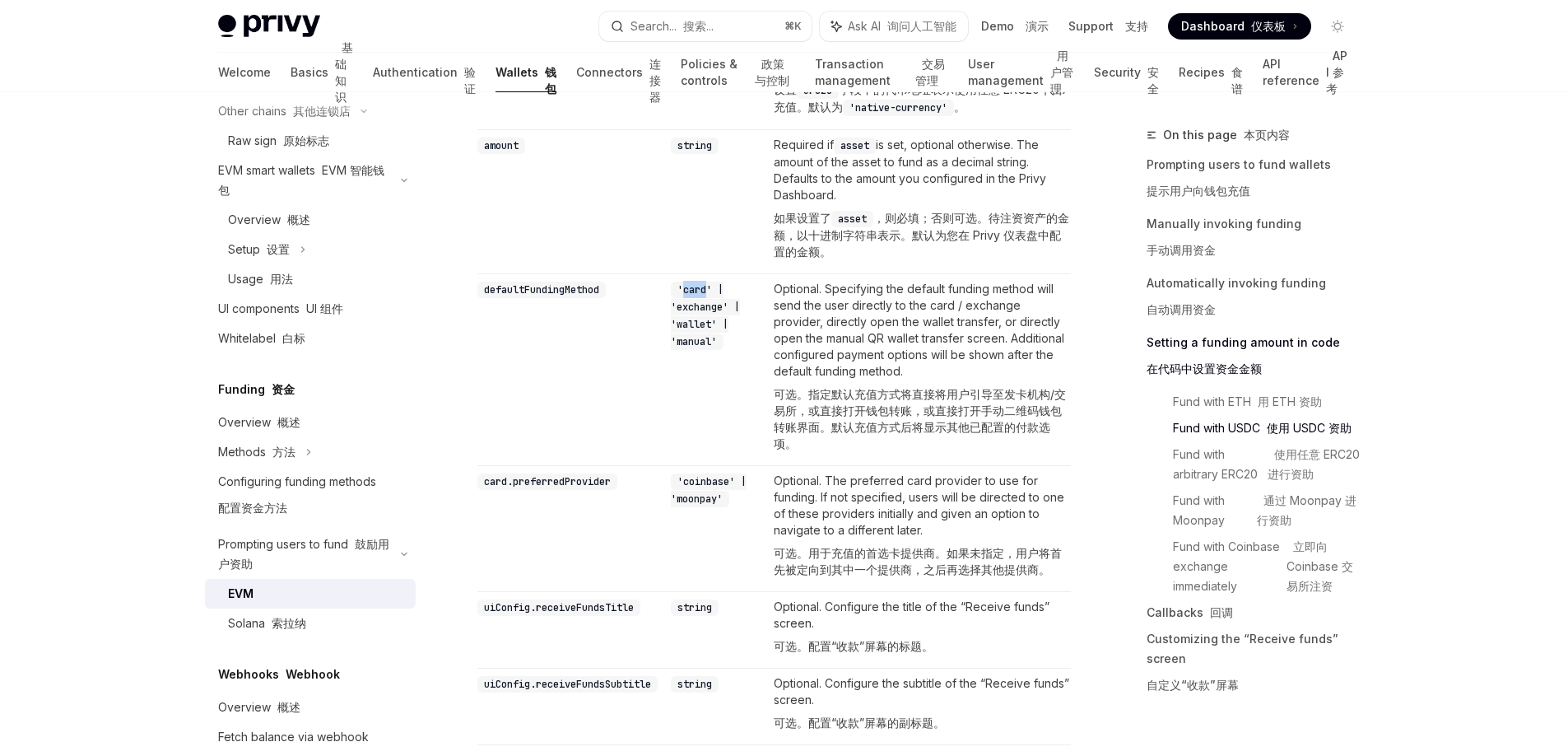
click at [701, 305] on code "'card' | 'exchange' | 'wallet' | 'manual'" at bounding box center [706, 315] width 69 height 68
click at [698, 336] on code "'card' | 'exchange' | 'wallet' | 'manual'" at bounding box center [706, 315] width 69 height 68
click at [688, 350] on code "'card' | 'exchange' | 'wallet' | 'manual'" at bounding box center [706, 315] width 69 height 68
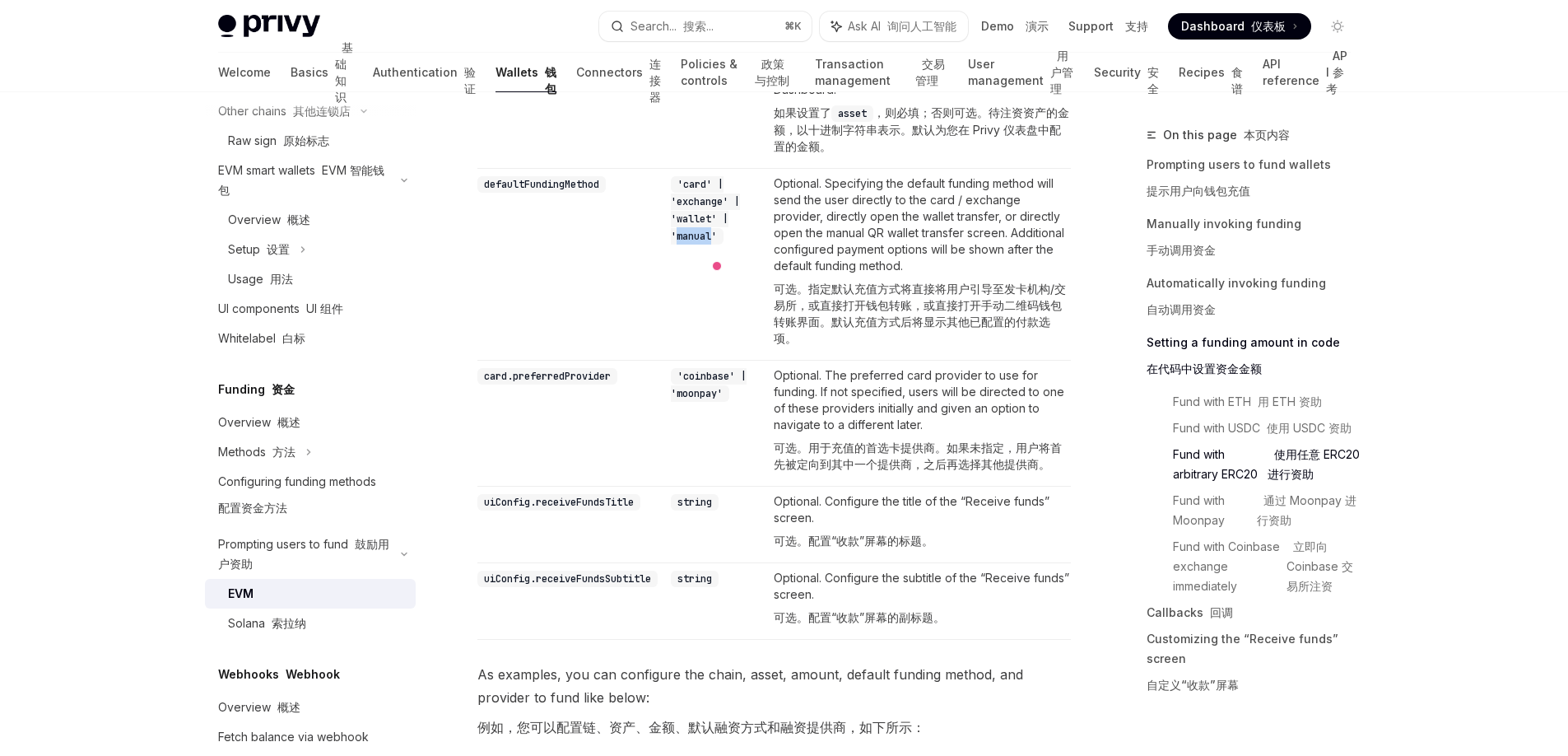
scroll to position [2597, 0]
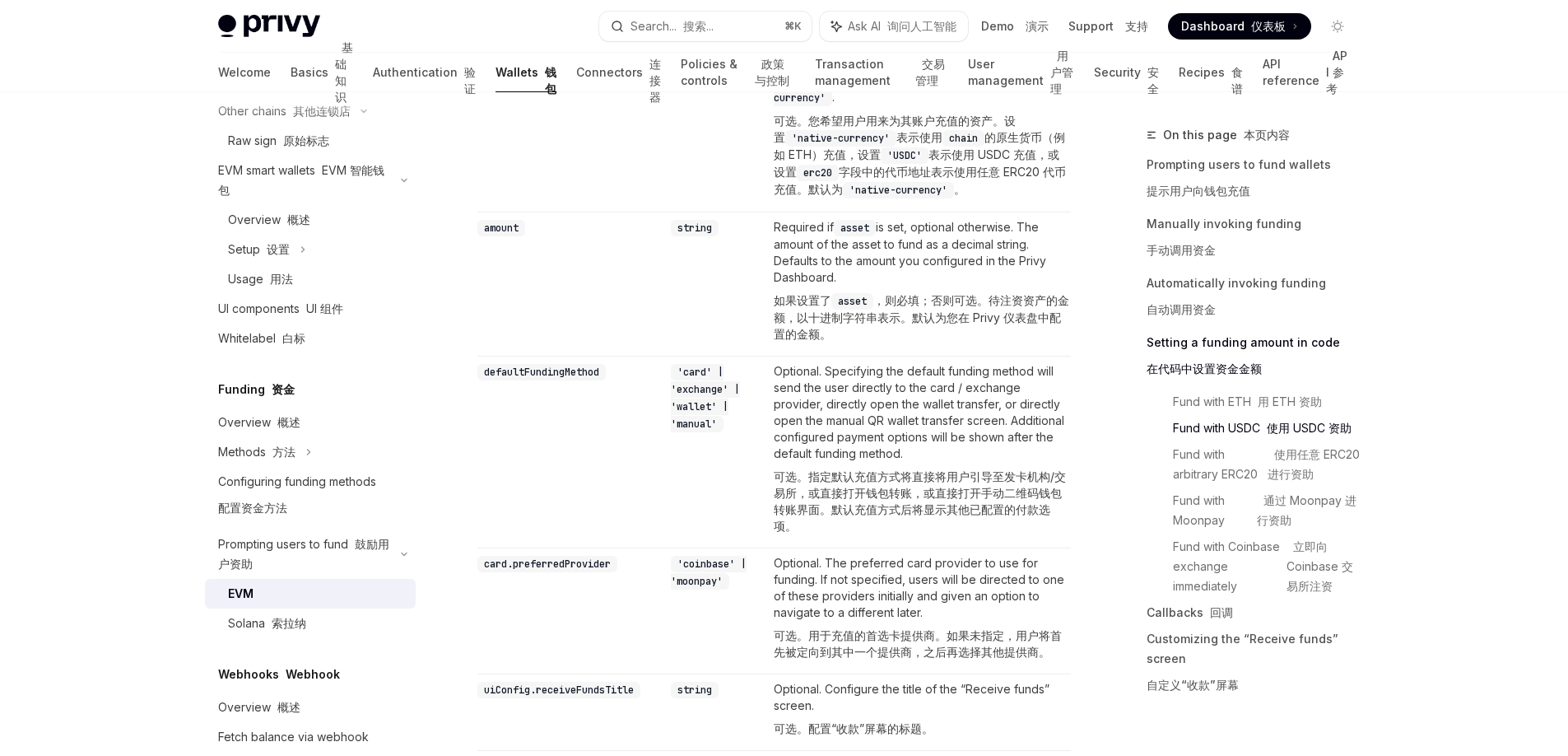
click at [614, 455] on td "defaultFundingMethod" at bounding box center [571, 452] width 187 height 192
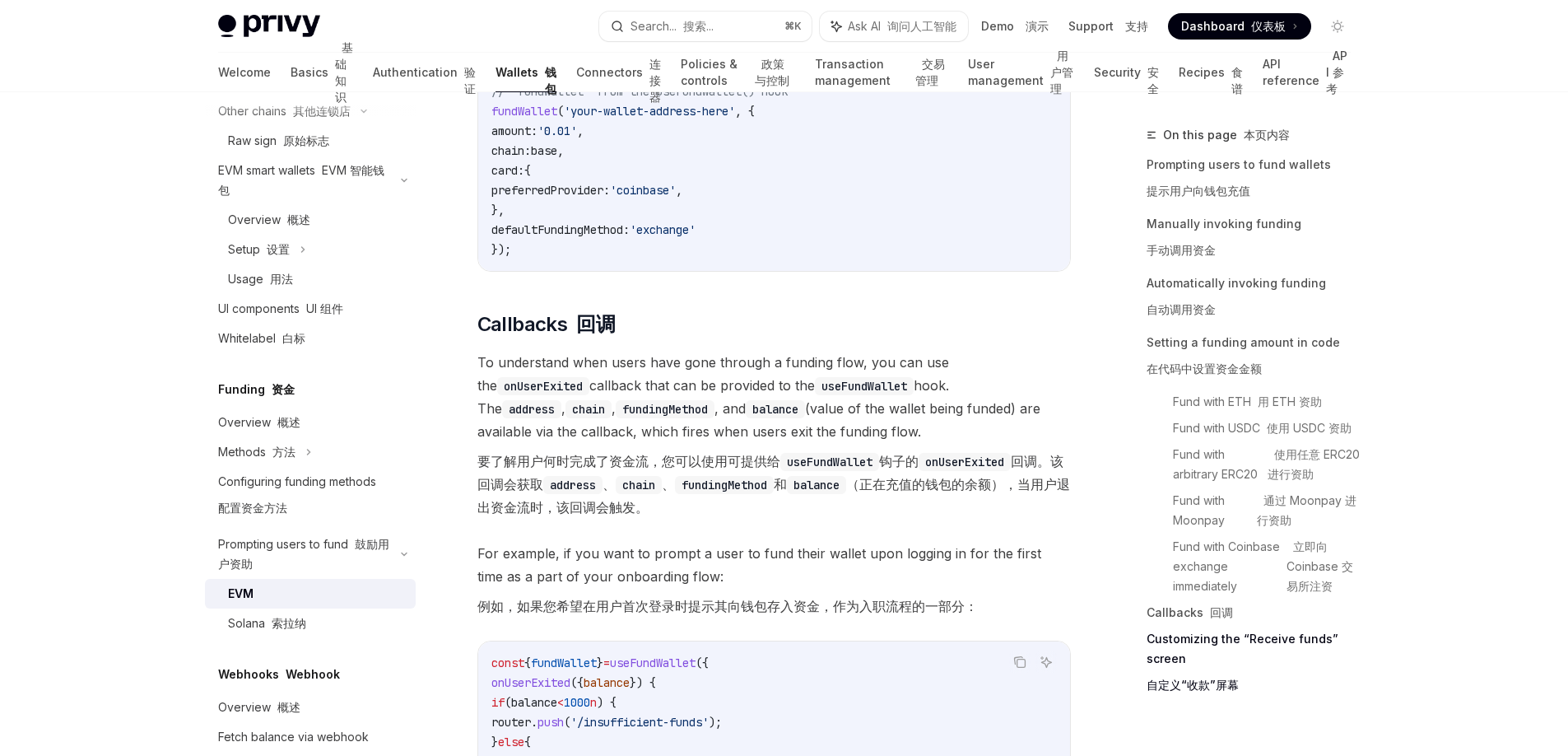
scroll to position [4807, 0]
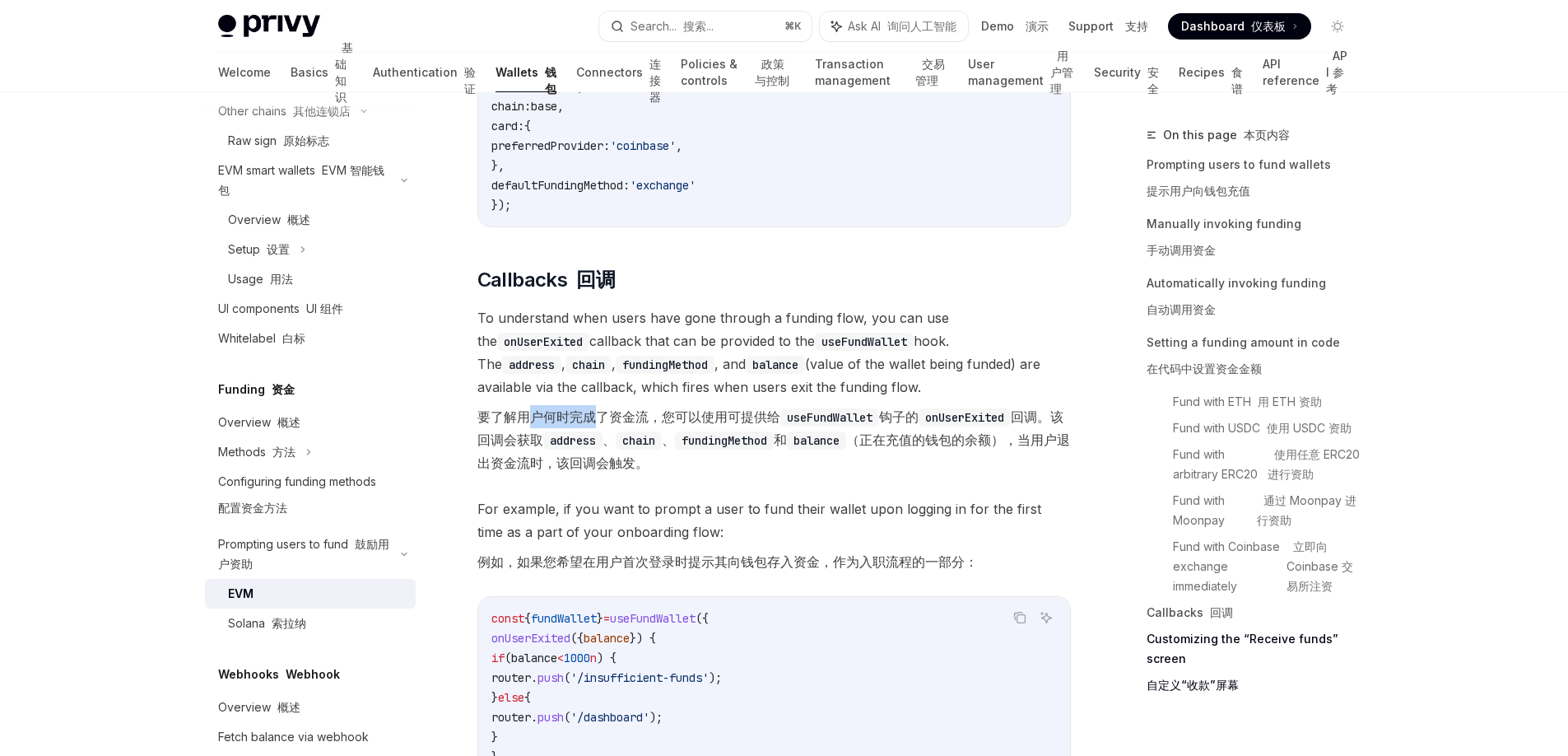
drag, startPoint x: 526, startPoint y: 451, endPoint x: 592, endPoint y: 451, distance: 66.0
click at [592, 451] on font "要了解用户何时完成了资金流，您可以使用可提供给 useFundWallet 钩子的 onUserExited 回调。该回调会获取 address 、 chai…" at bounding box center [774, 439] width 593 height 63
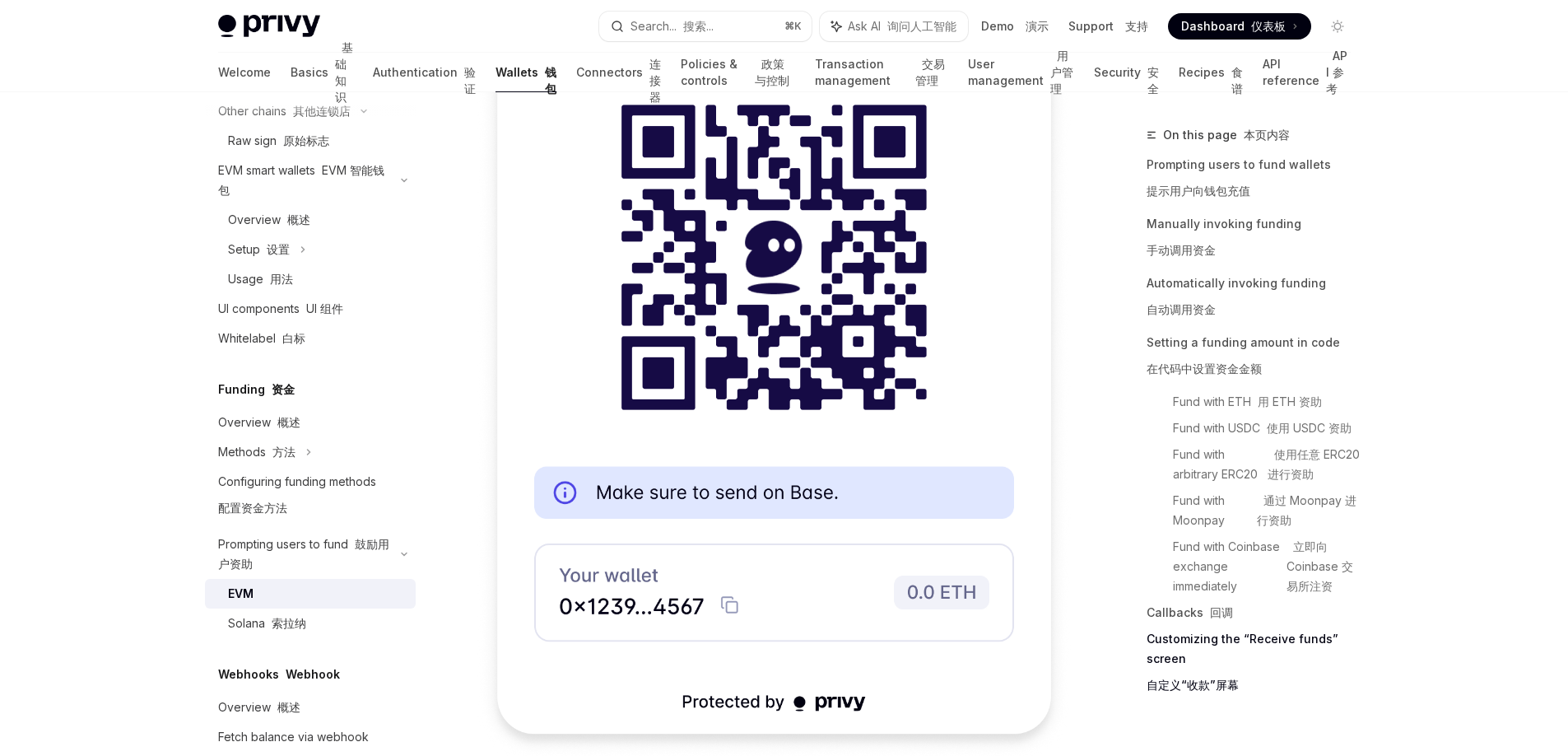
scroll to position [7041, 0]
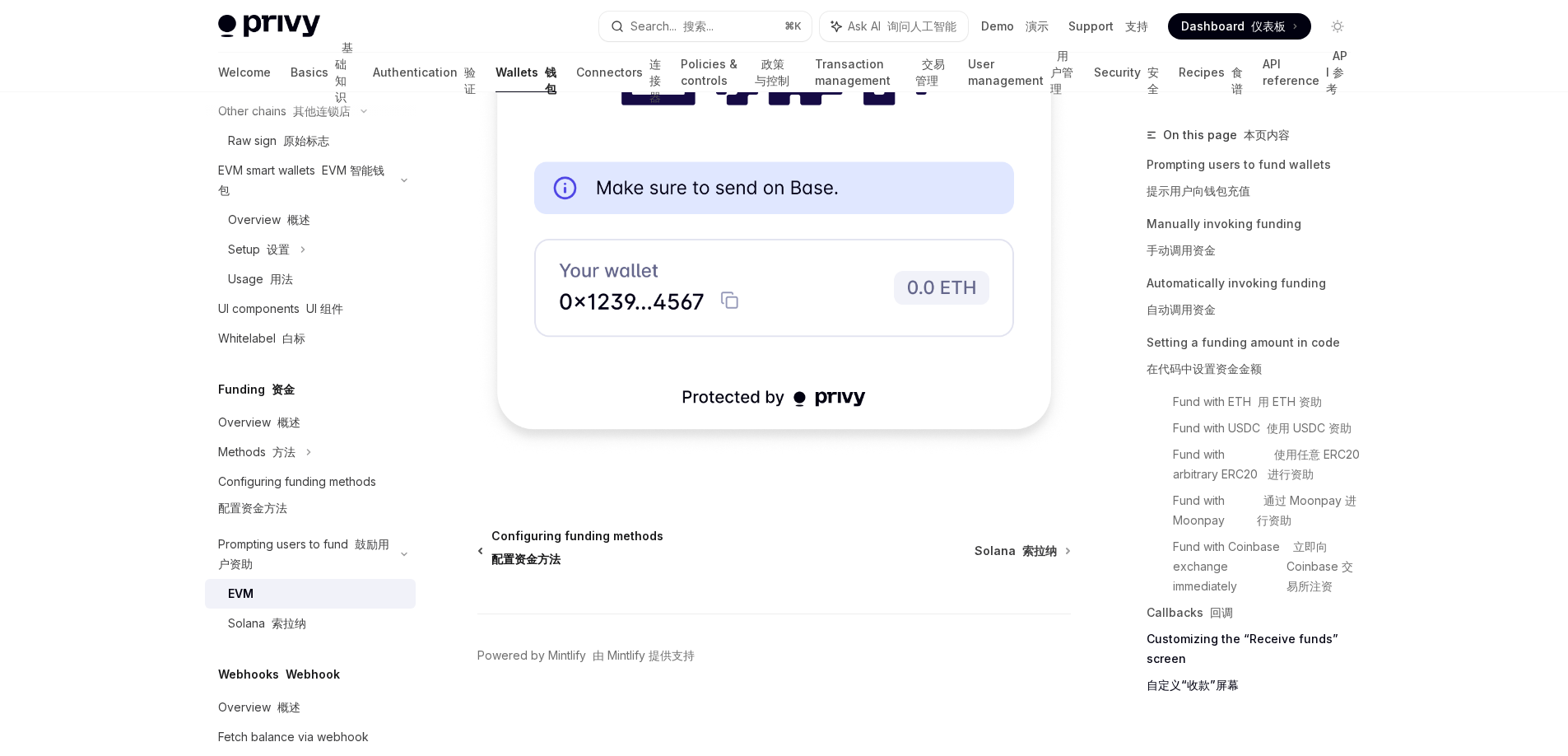
click at [529, 550] on span "Configuring funding methods 配置资金方法" at bounding box center [578, 550] width 172 height 46
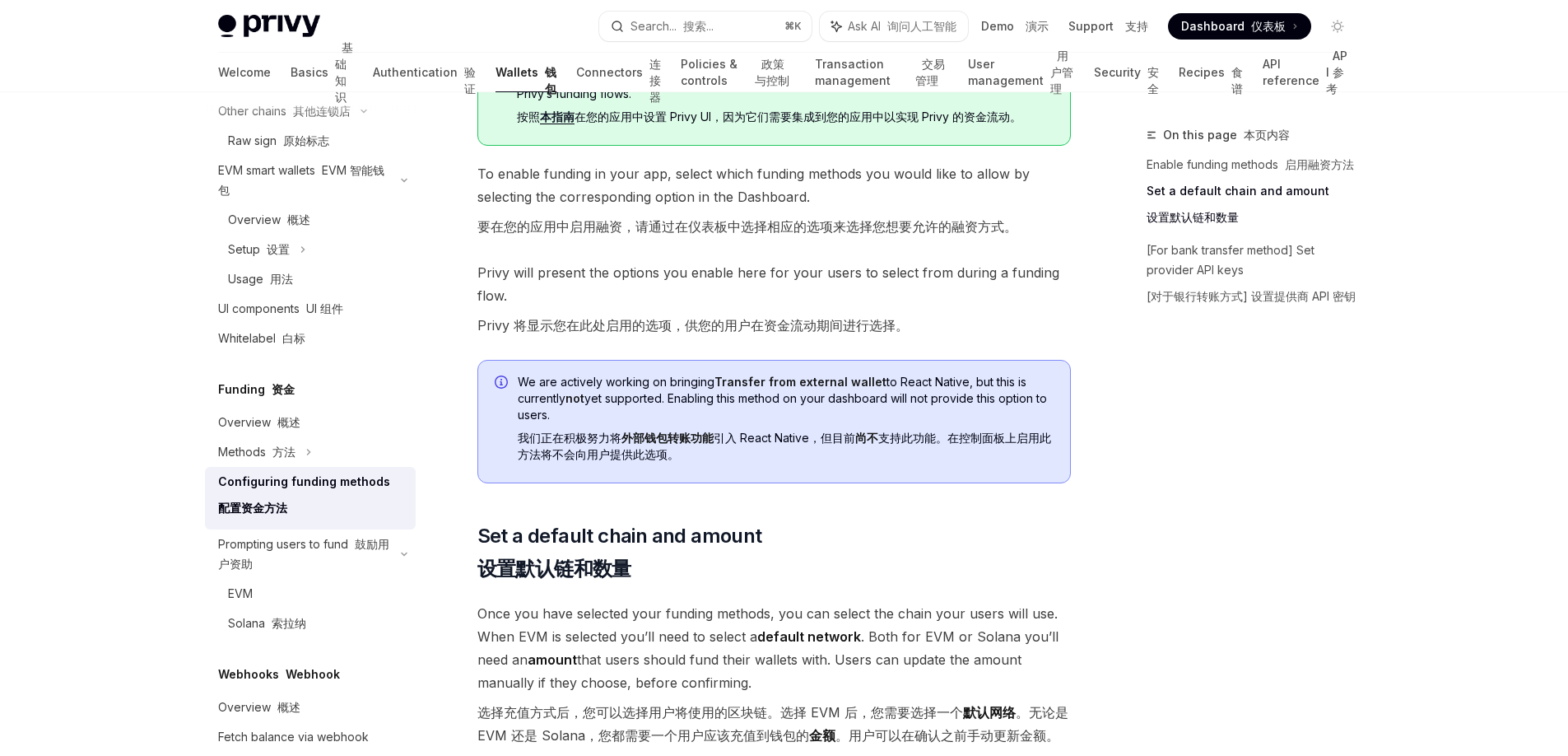
scroll to position [763, 0]
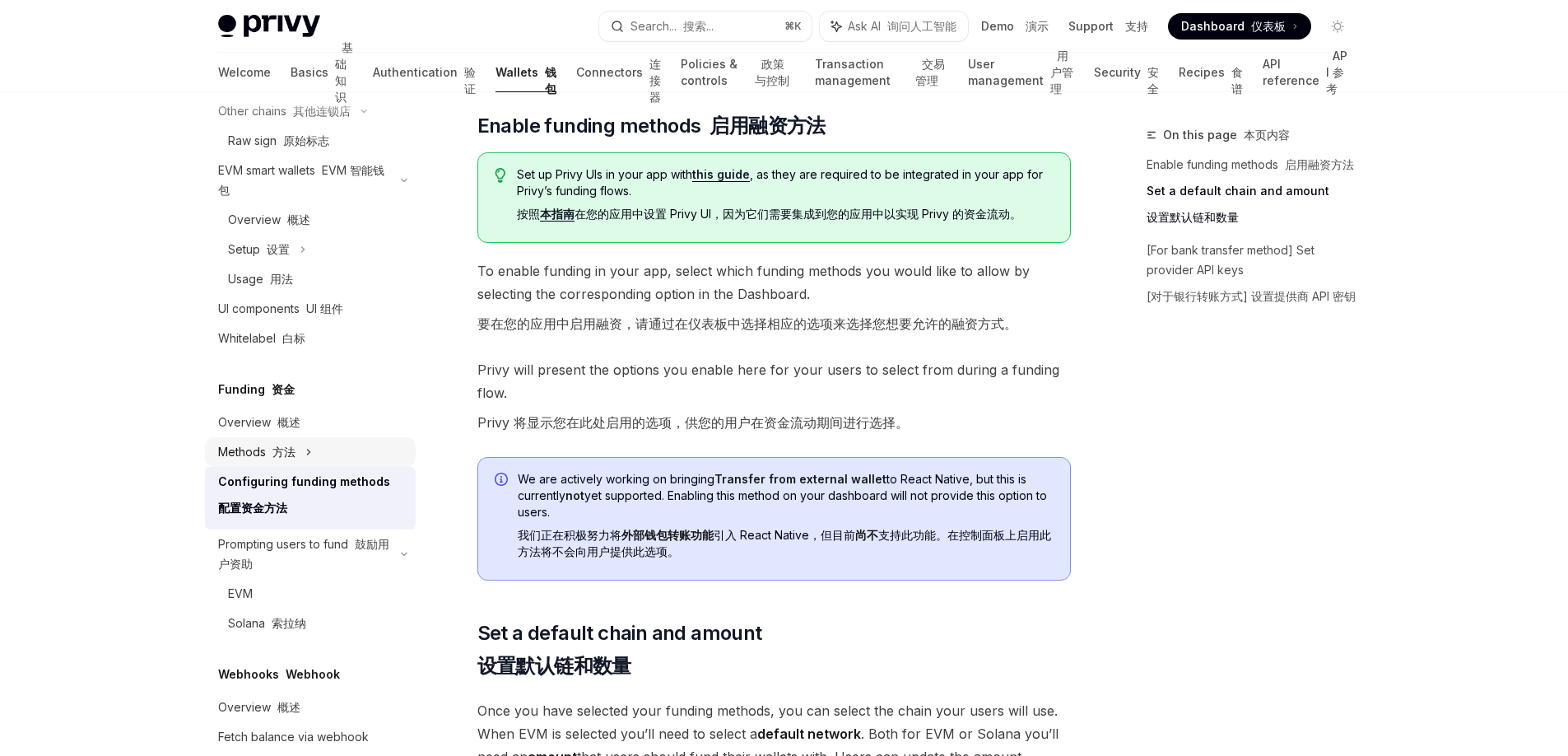
type textarea "*"
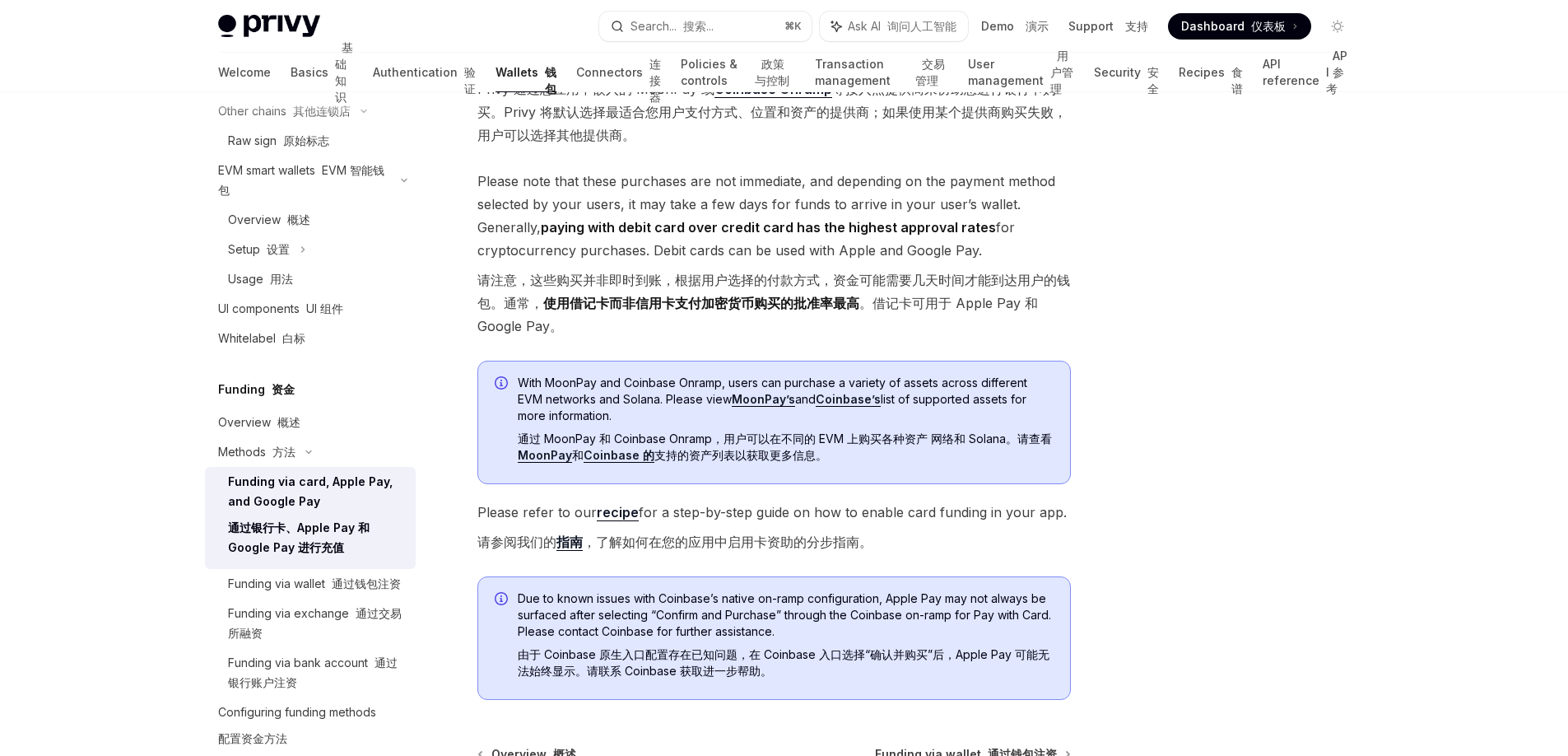
scroll to position [687, 0]
